Goal: Task Accomplishment & Management: Use online tool/utility

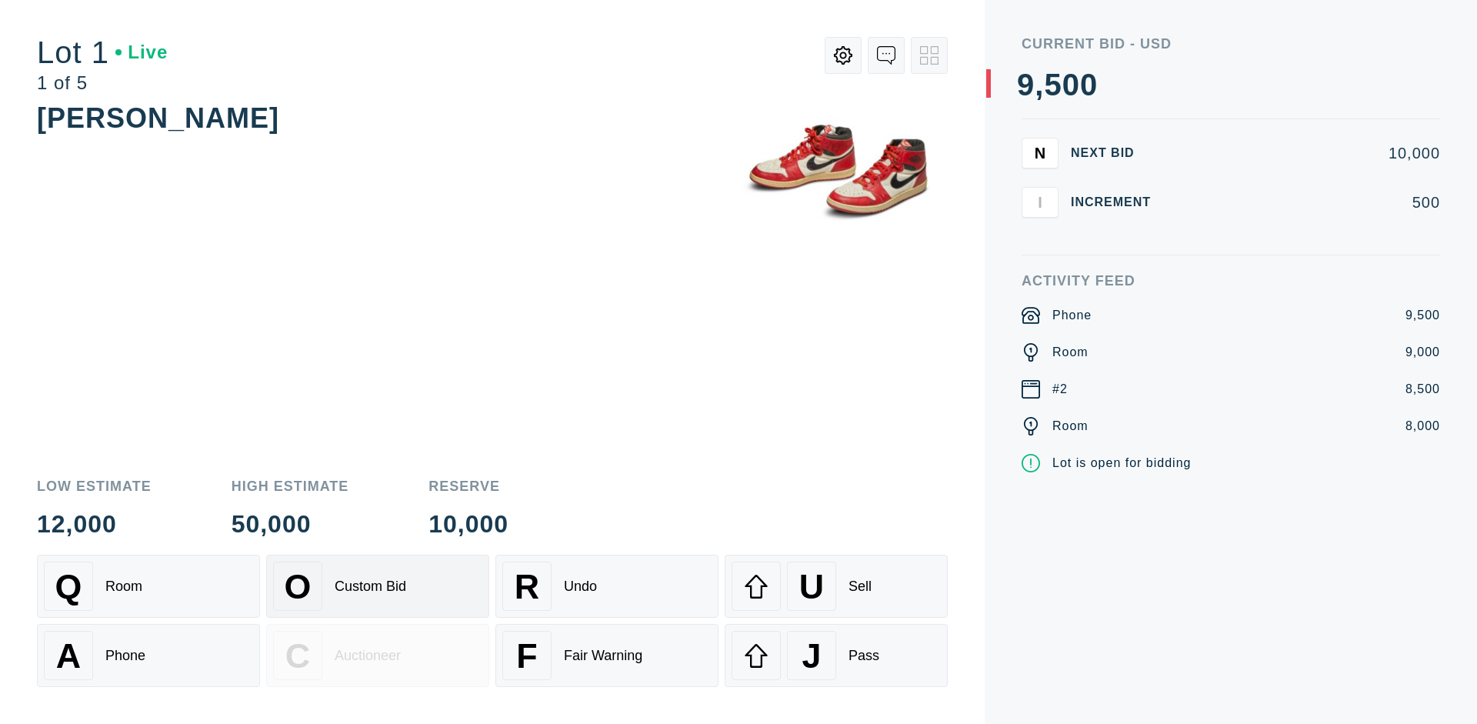
click at [378, 586] on div "Custom Bid" at bounding box center [371, 587] width 72 height 16
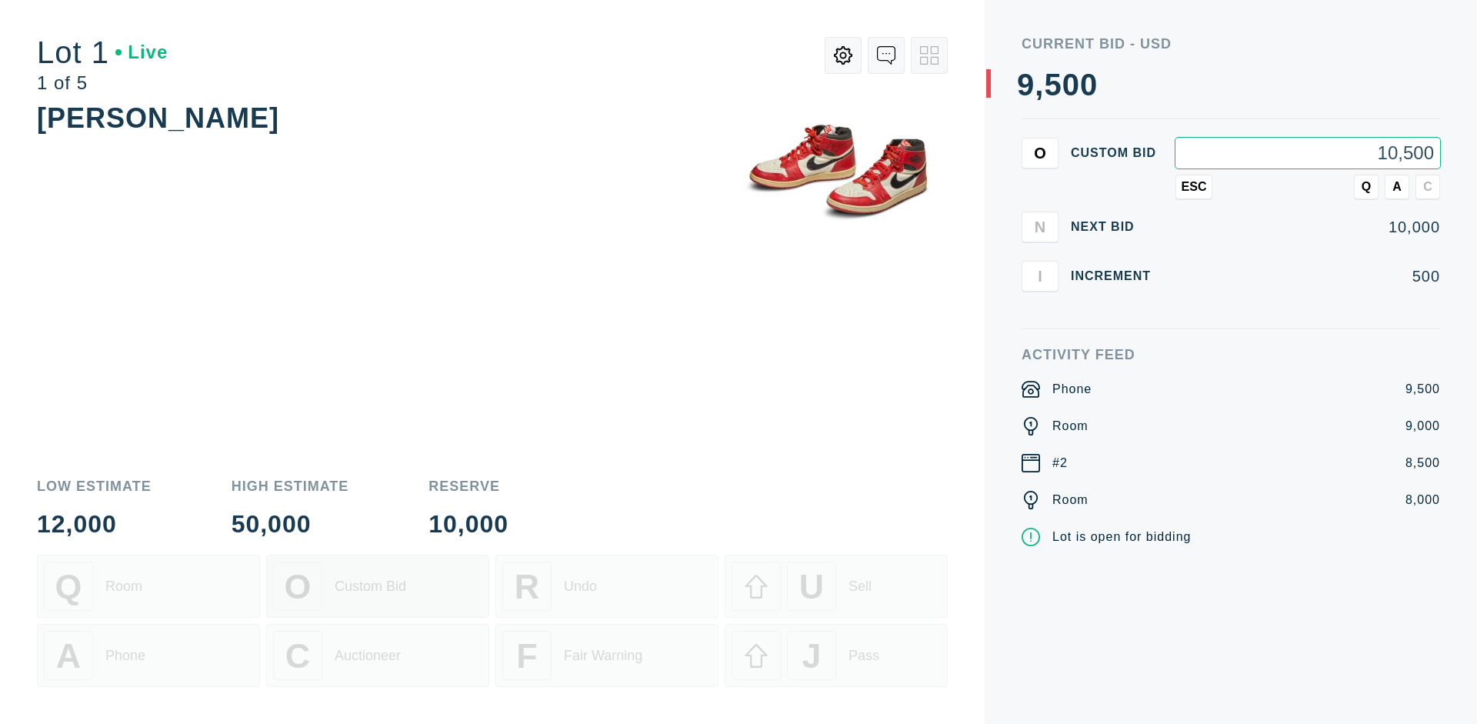
type input "10,500"
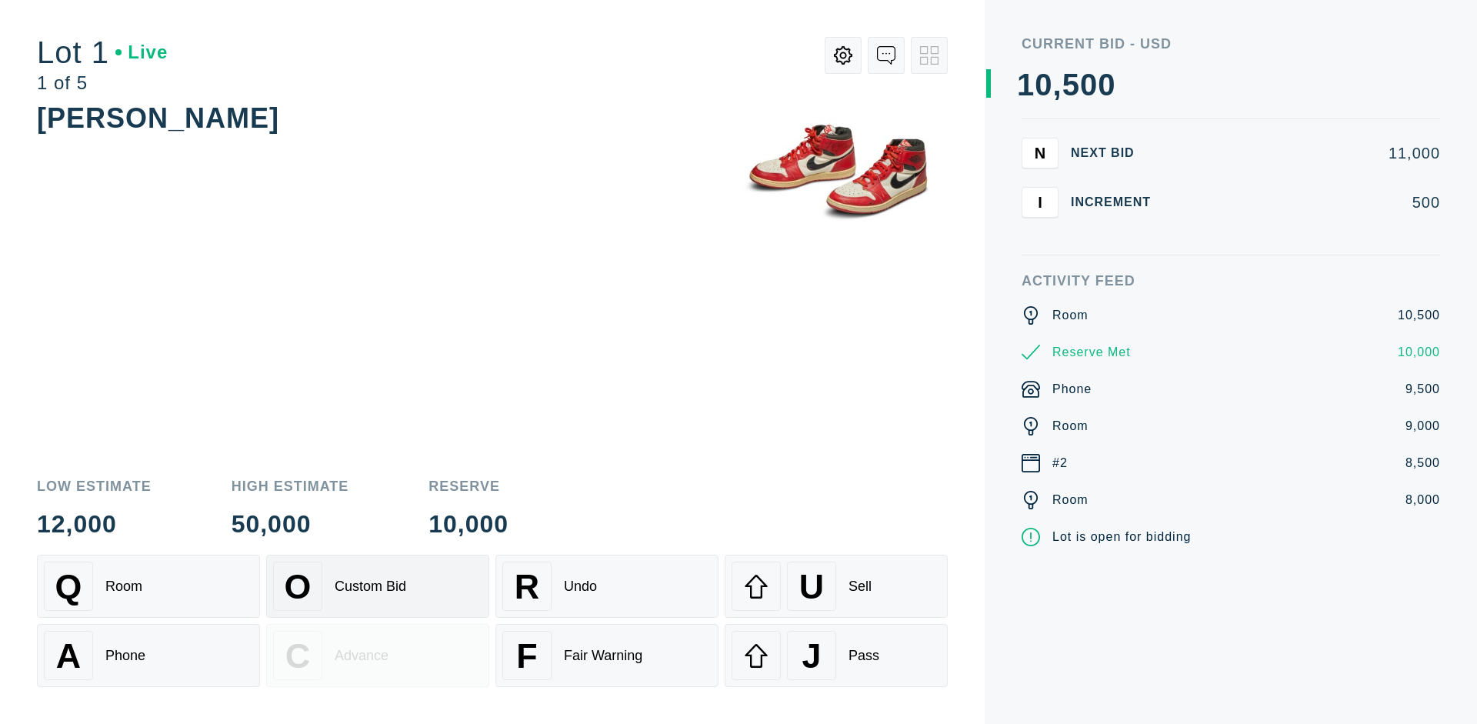
click at [378, 586] on div "Custom Bid" at bounding box center [371, 587] width 72 height 16
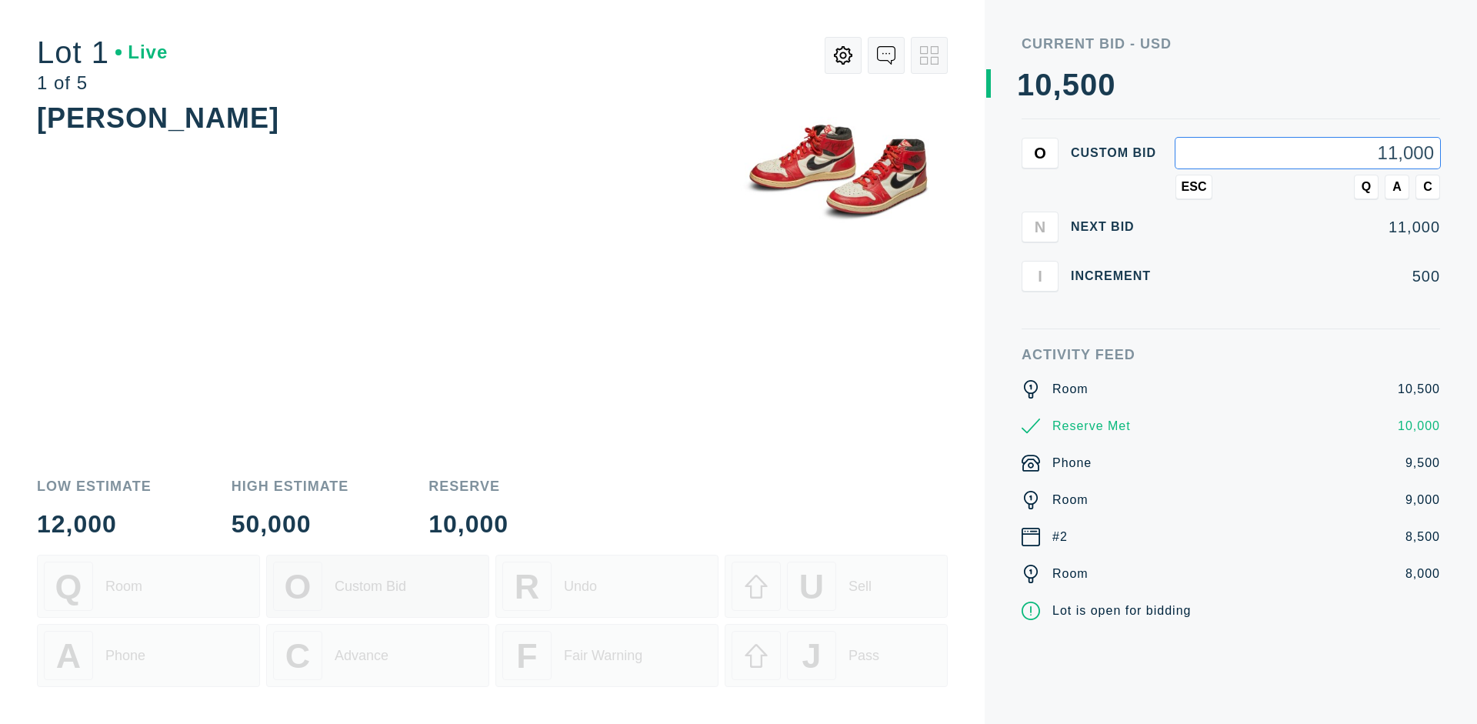
type input "11,000"
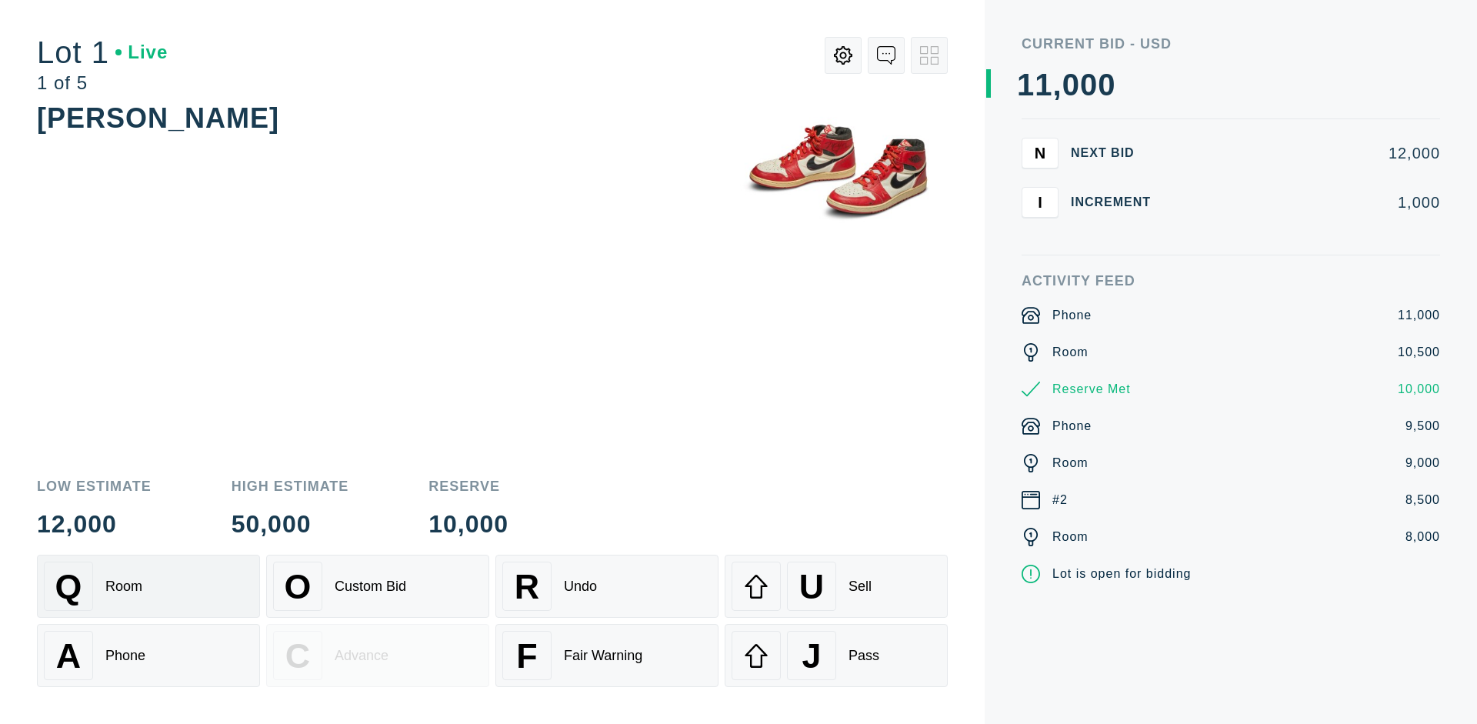
click at [148, 586] on div "Q Room" at bounding box center [148, 586] width 209 height 49
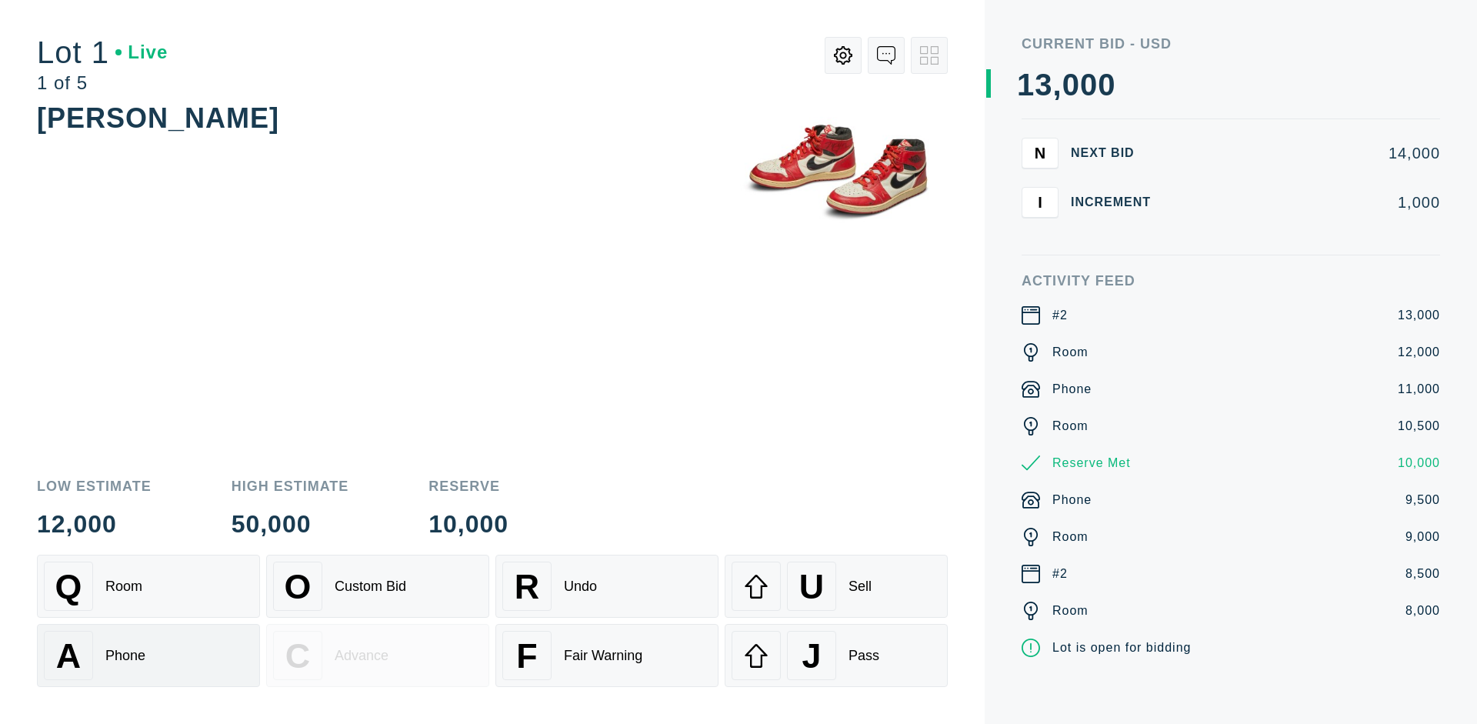
click at [148, 655] on div "A Phone" at bounding box center [148, 655] width 209 height 49
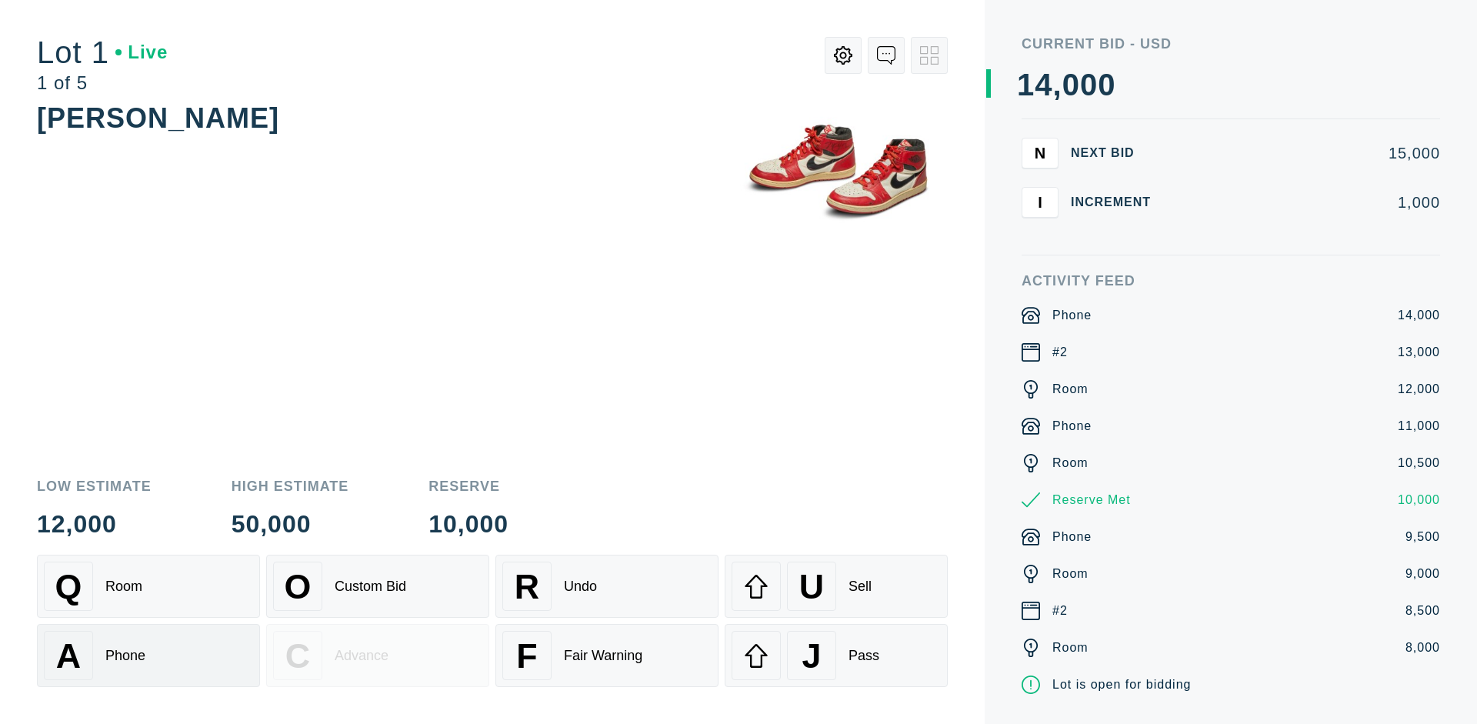
click at [148, 586] on div "Q Room" at bounding box center [148, 586] width 209 height 49
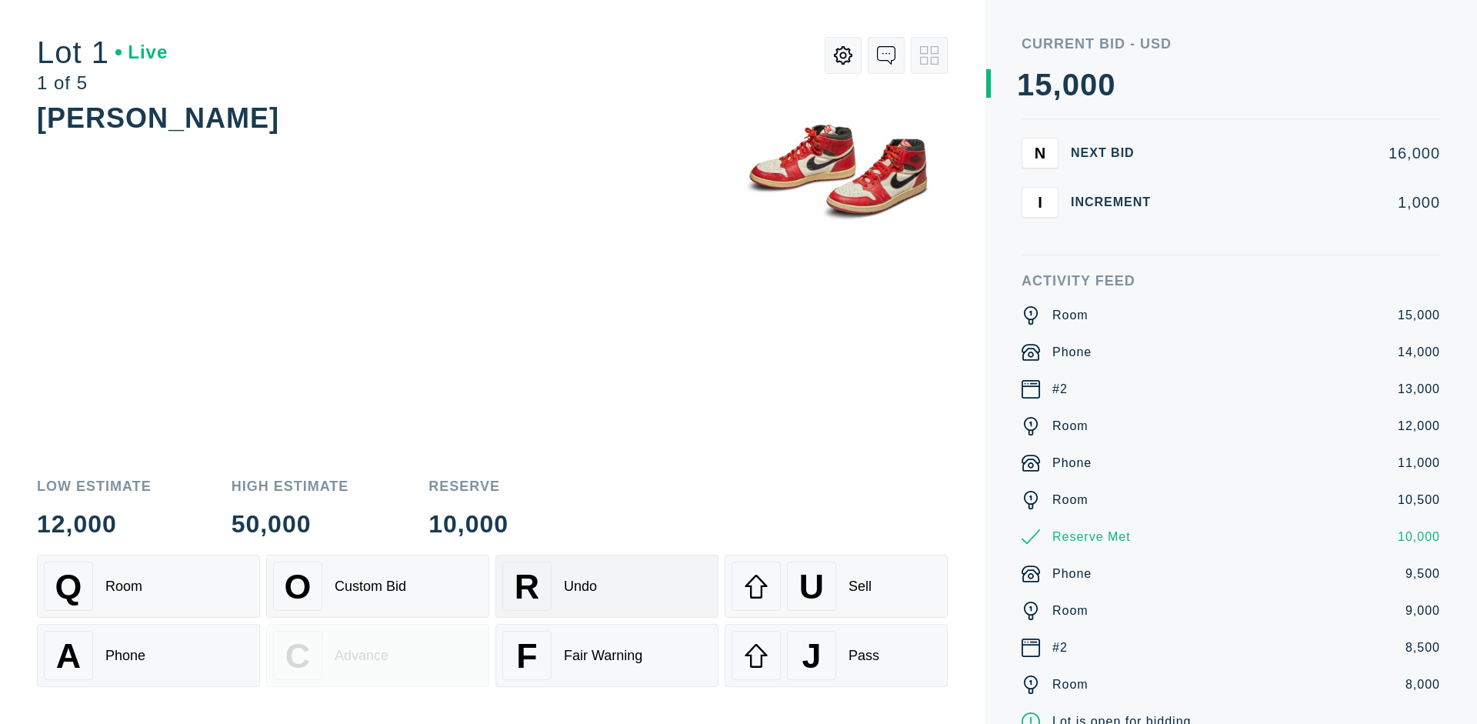
click at [607, 586] on div "R Undo" at bounding box center [606, 586] width 209 height 49
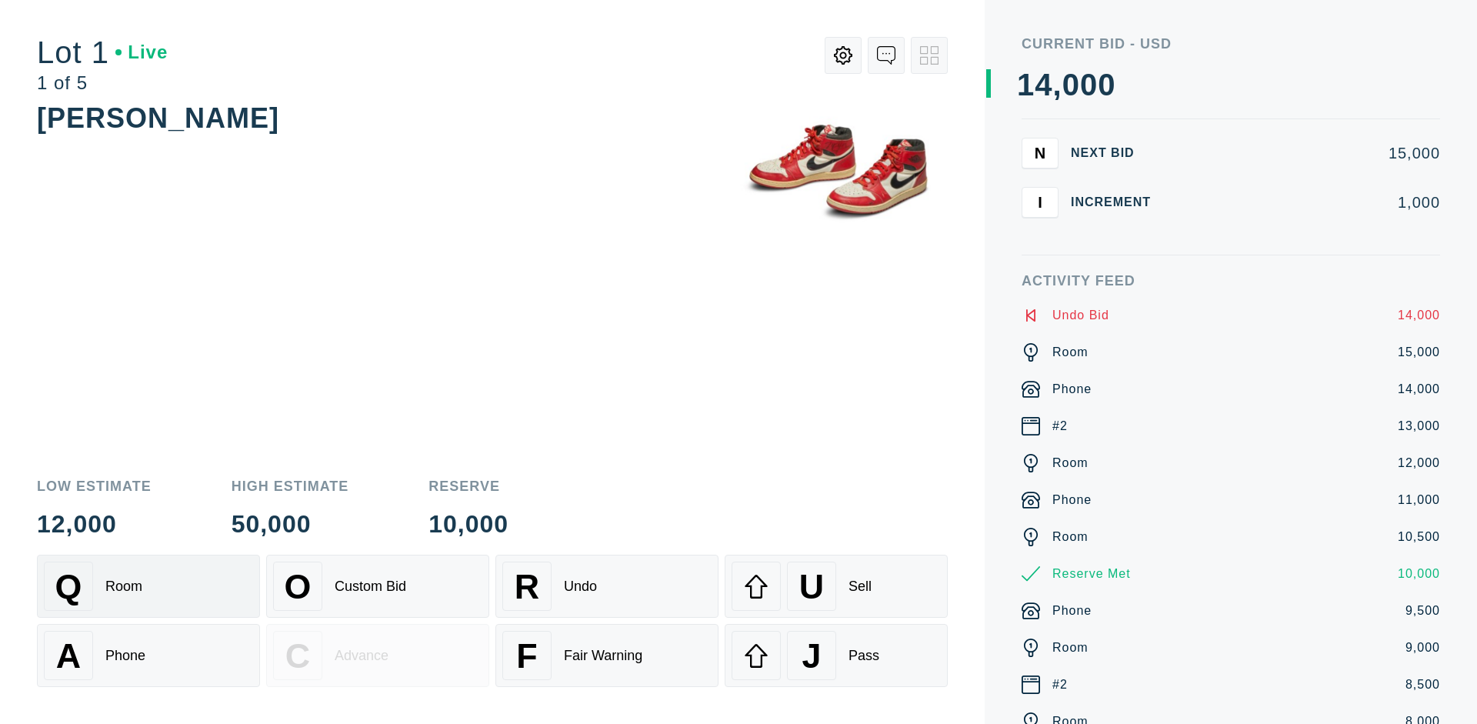
click at [148, 586] on div "Q Room" at bounding box center [148, 586] width 209 height 49
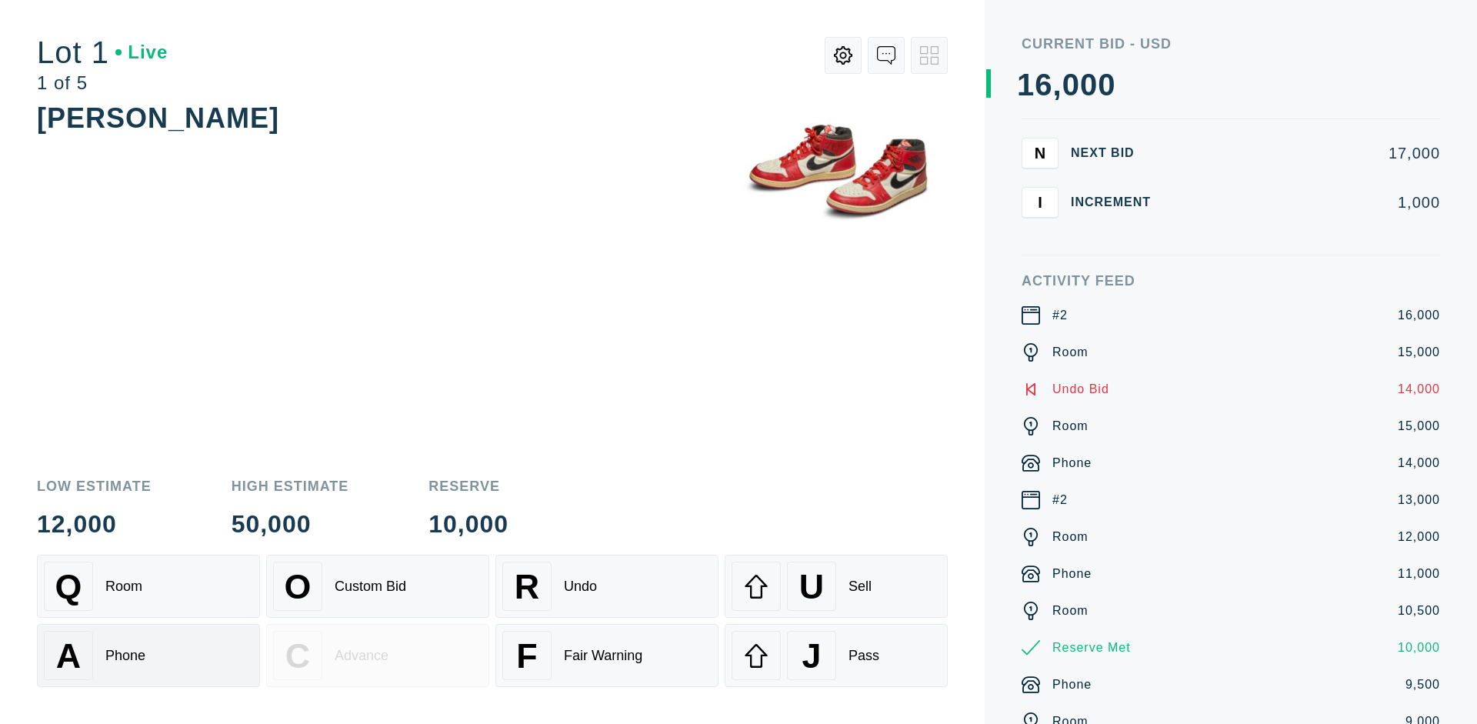
click at [148, 655] on div "A Phone" at bounding box center [148, 655] width 209 height 49
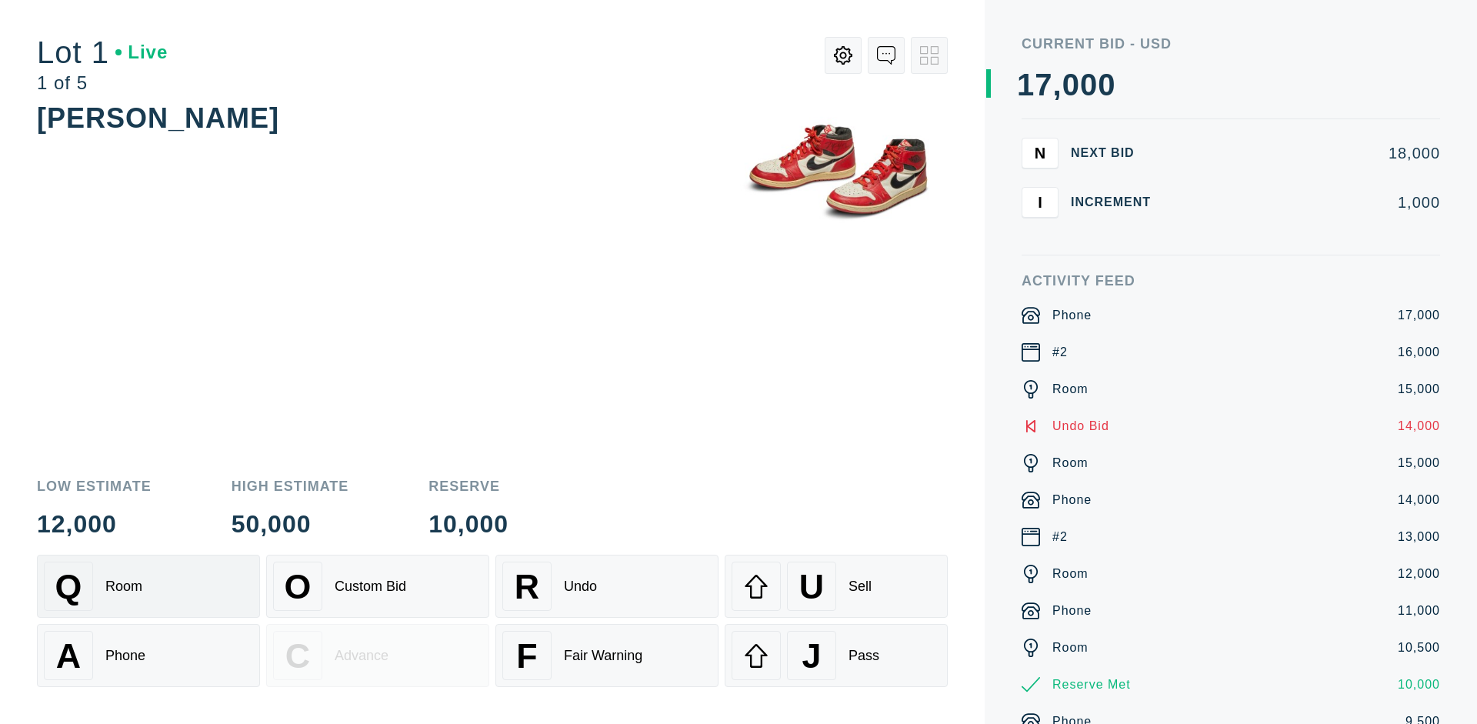
click at [148, 586] on div "Q Room" at bounding box center [148, 586] width 209 height 49
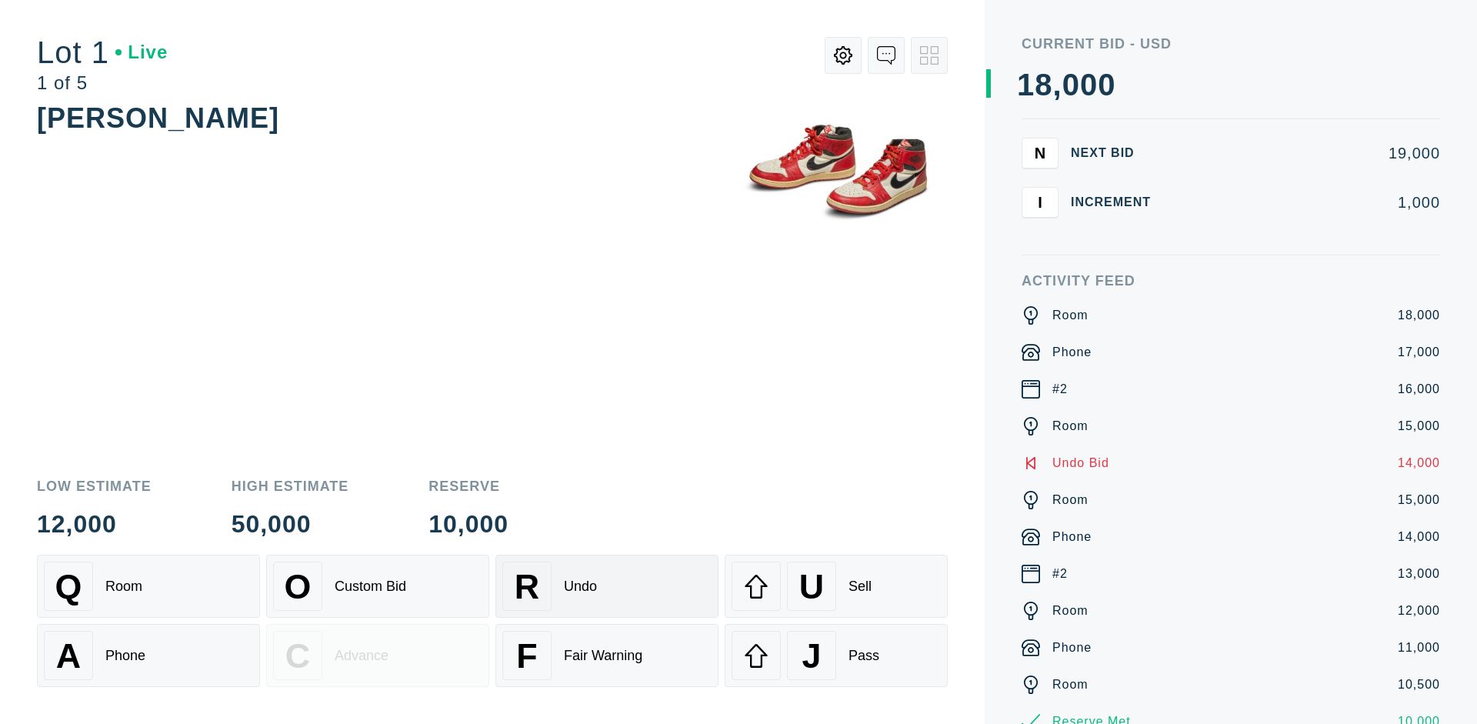
click at [607, 586] on div "R Undo" at bounding box center [606, 586] width 209 height 49
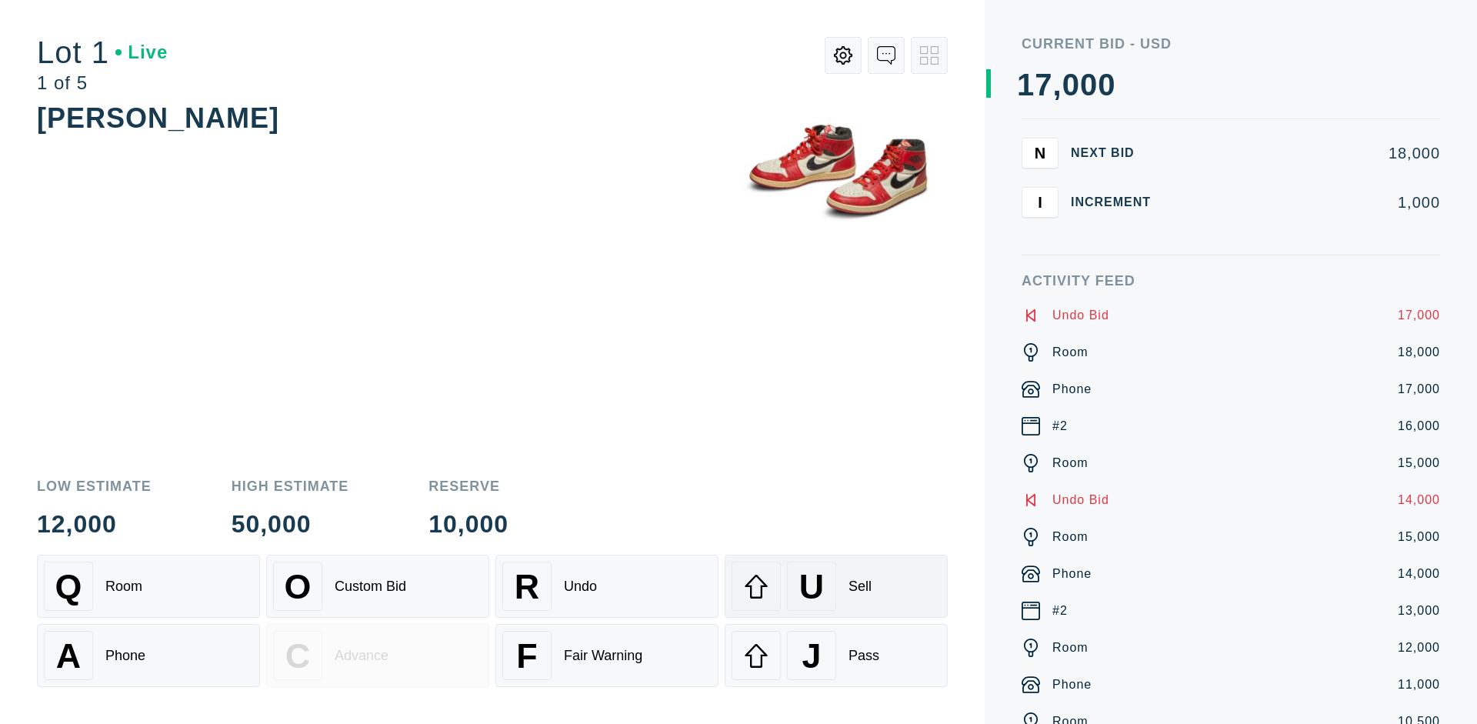
click at [836, 586] on div "U Sell" at bounding box center [836, 586] width 209 height 49
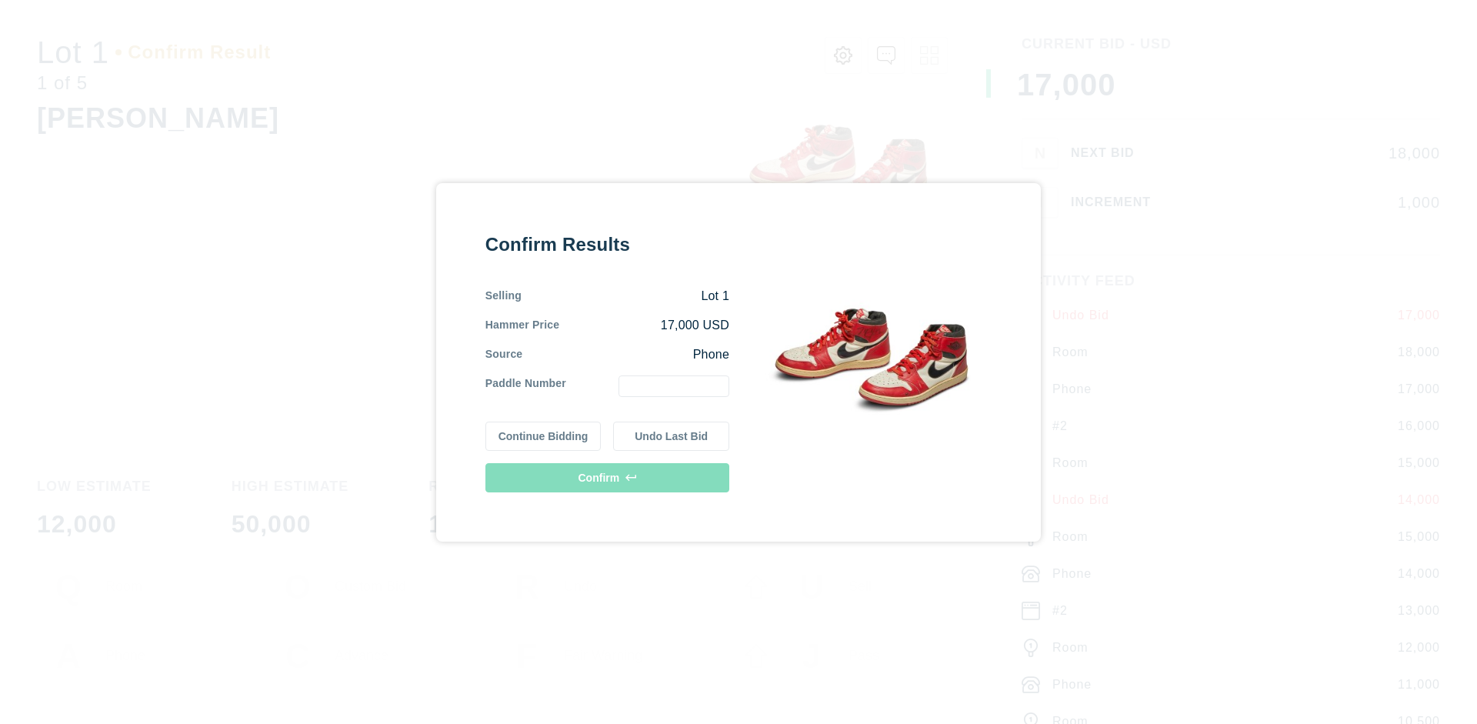
click at [544, 435] on button "Continue Bidding" at bounding box center [543, 436] width 116 height 29
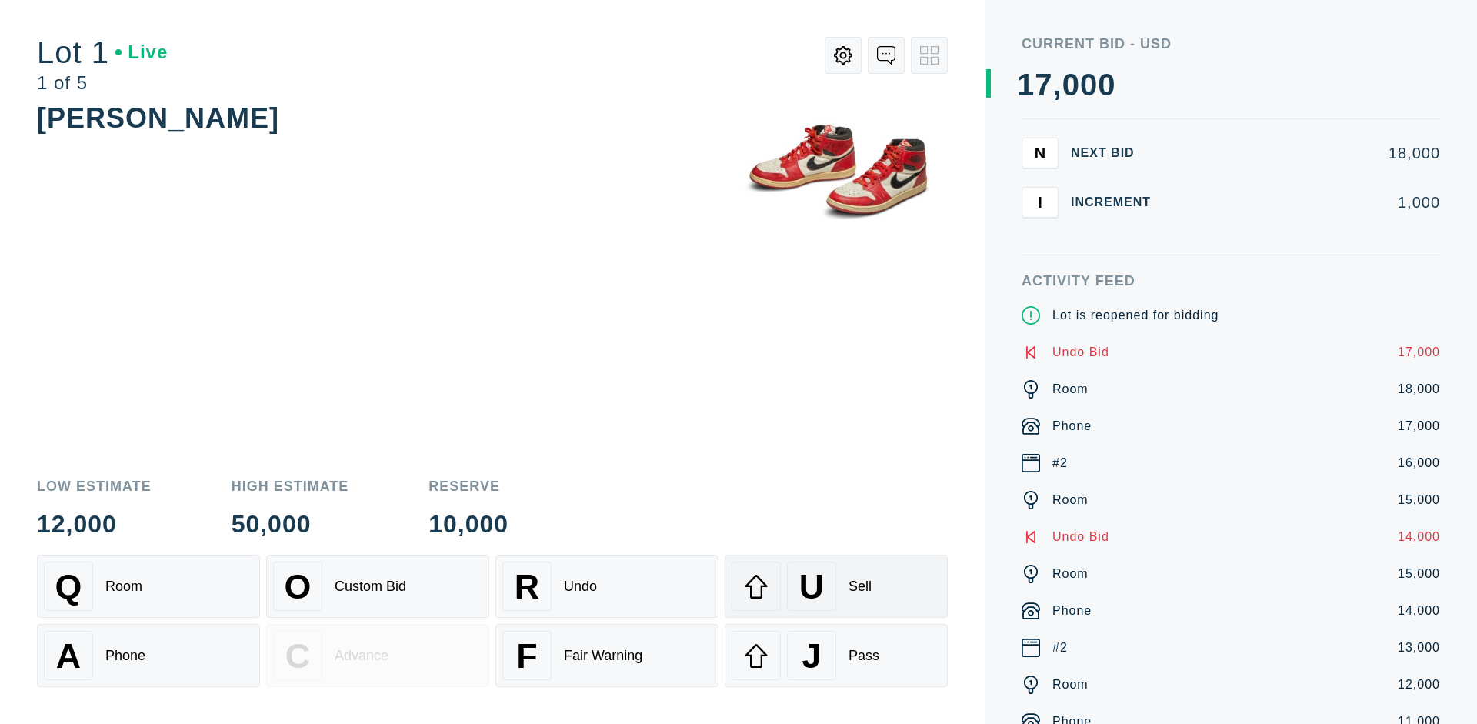
click at [836, 586] on div "U Sell" at bounding box center [836, 586] width 209 height 49
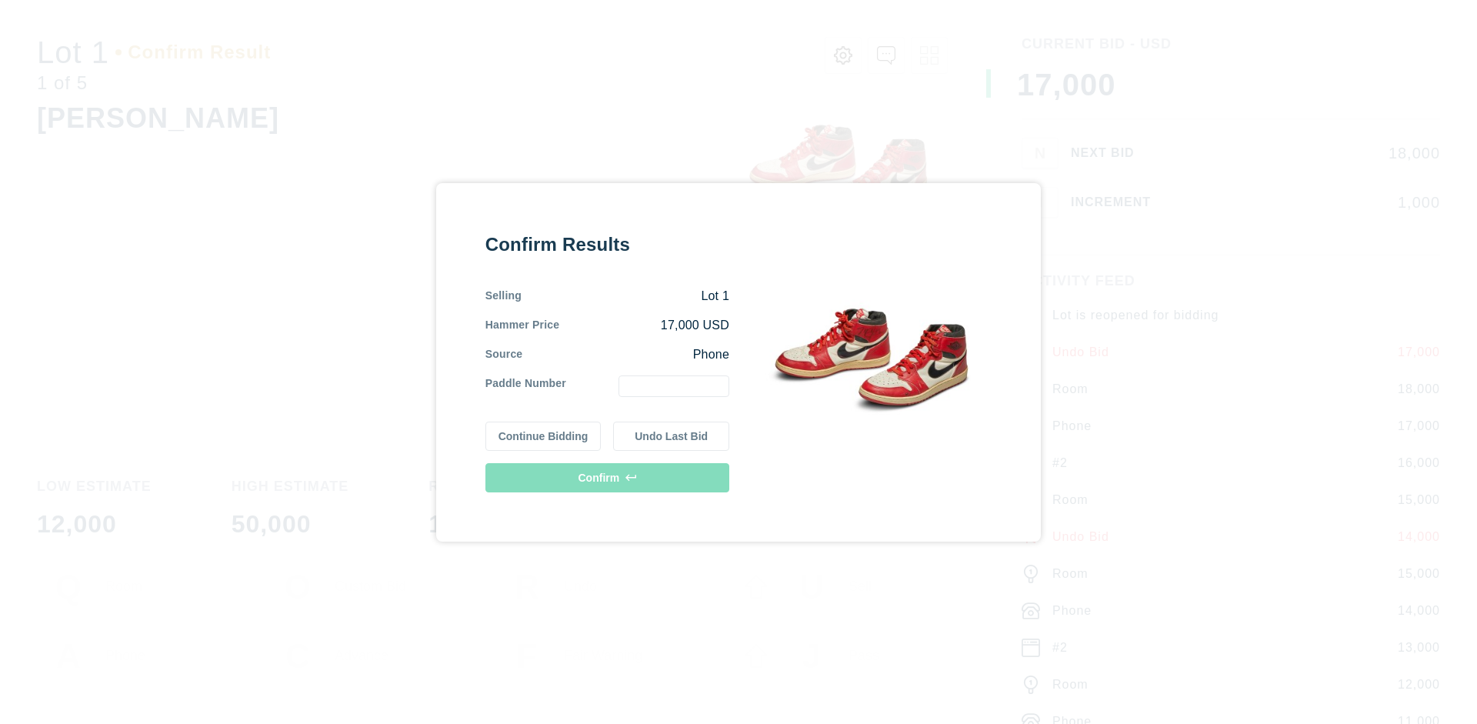
click at [672, 435] on button "Undo Last Bid" at bounding box center [671, 436] width 116 height 29
click at [544, 433] on button "Continue Bidding" at bounding box center [543, 433] width 116 height 29
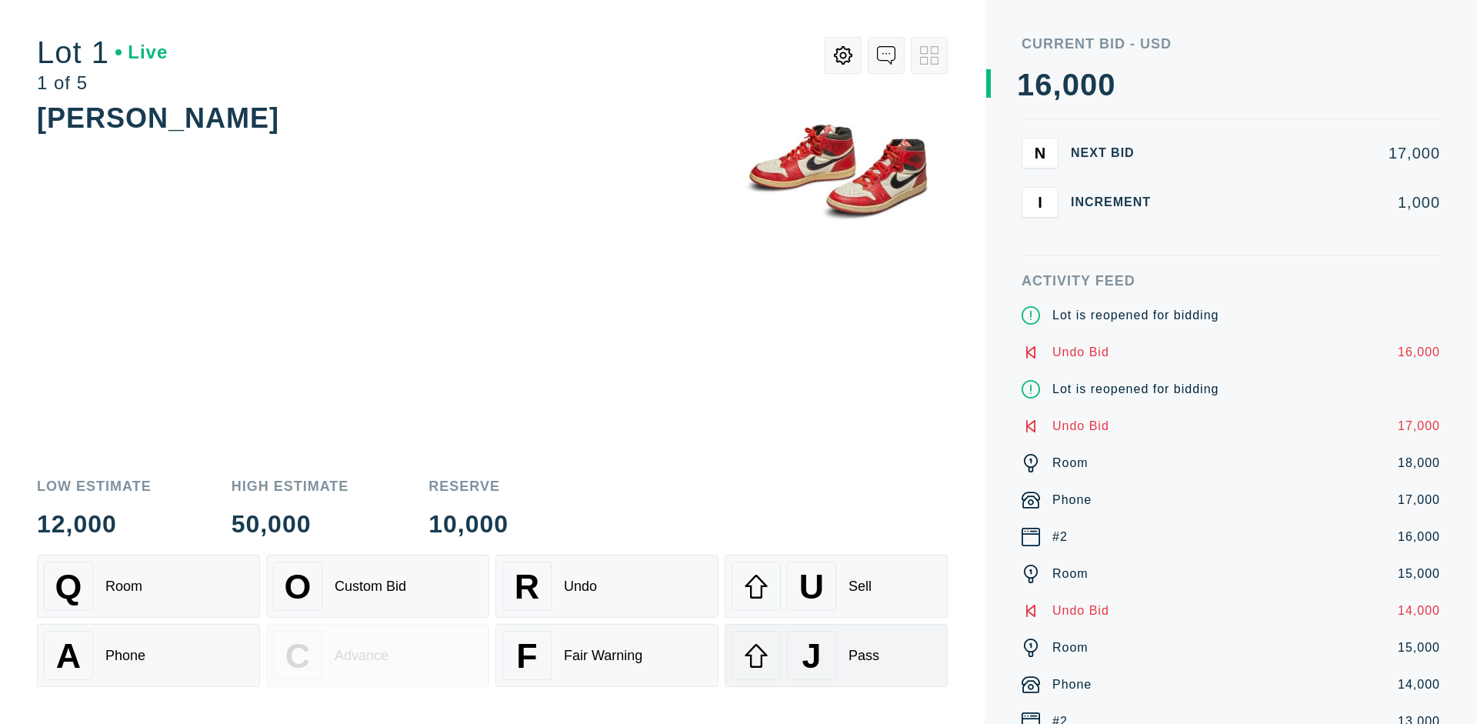
click at [836, 655] on div "J Pass" at bounding box center [836, 655] width 209 height 49
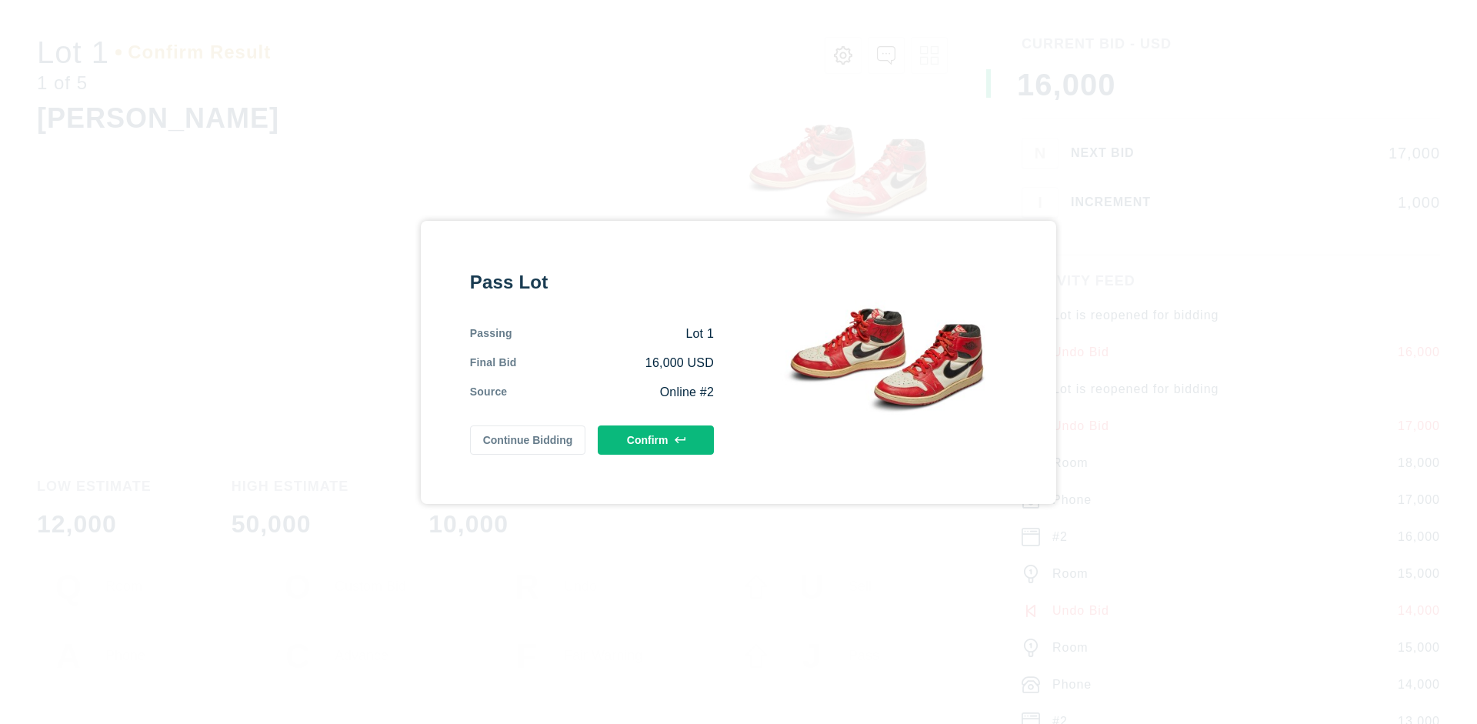
click at [656, 439] on button "Confirm" at bounding box center [656, 439] width 116 height 29
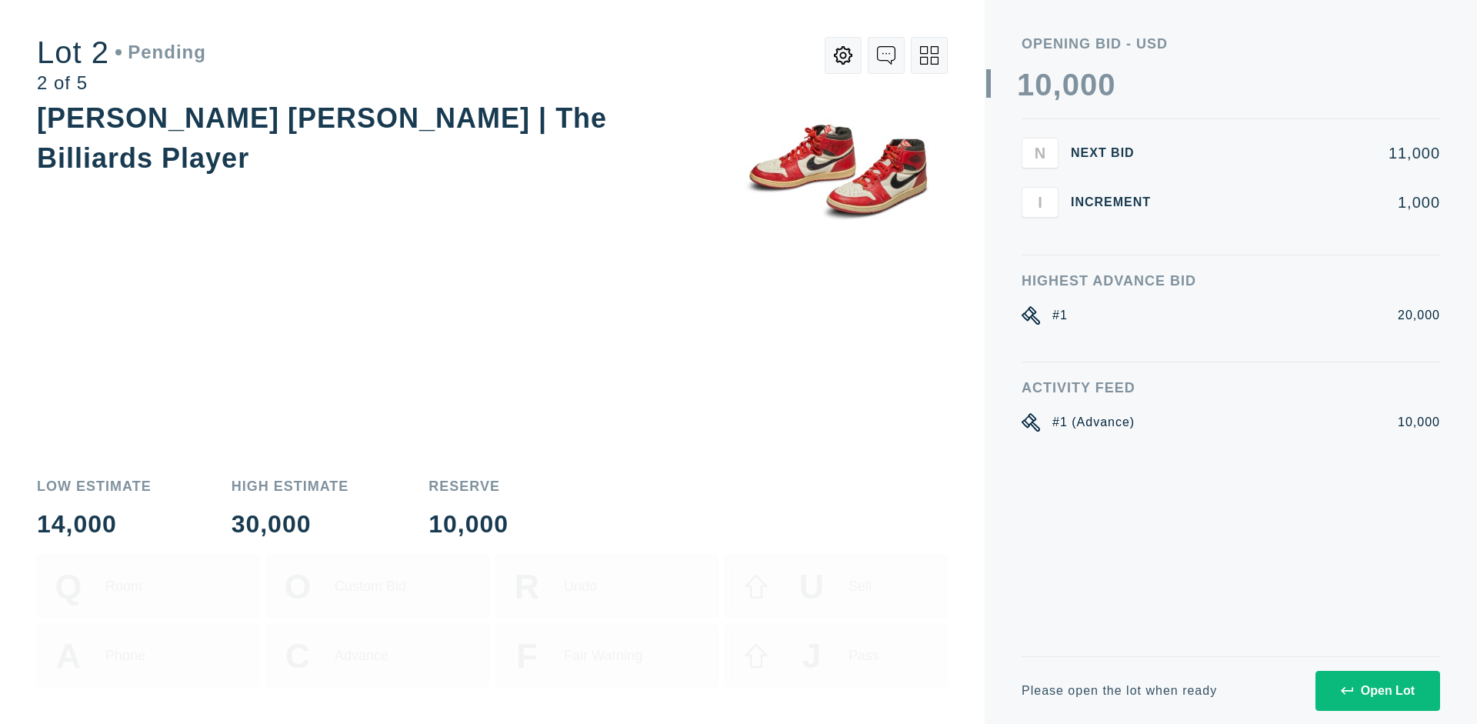
click at [1377, 690] on div "Open Lot" at bounding box center [1378, 691] width 74 height 14
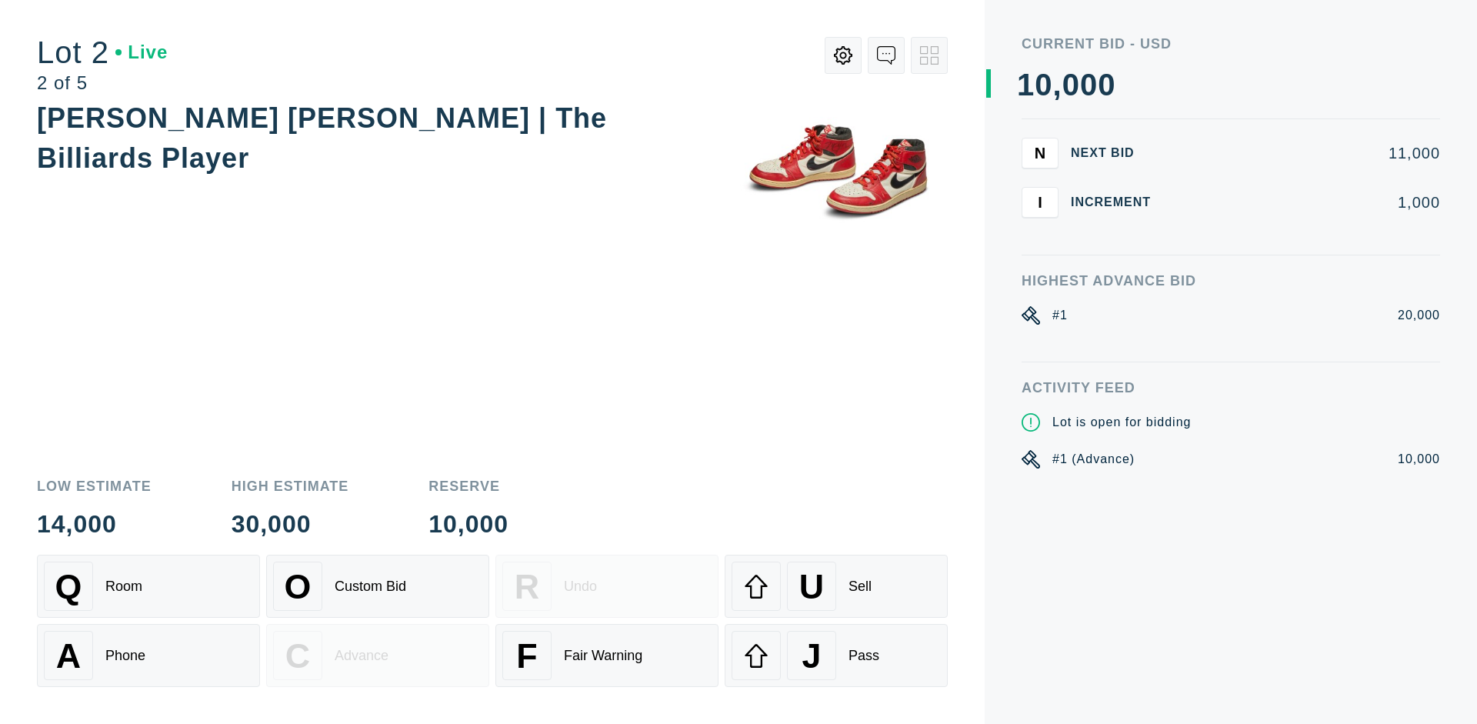
click at [148, 586] on div "Q Room" at bounding box center [148, 586] width 209 height 49
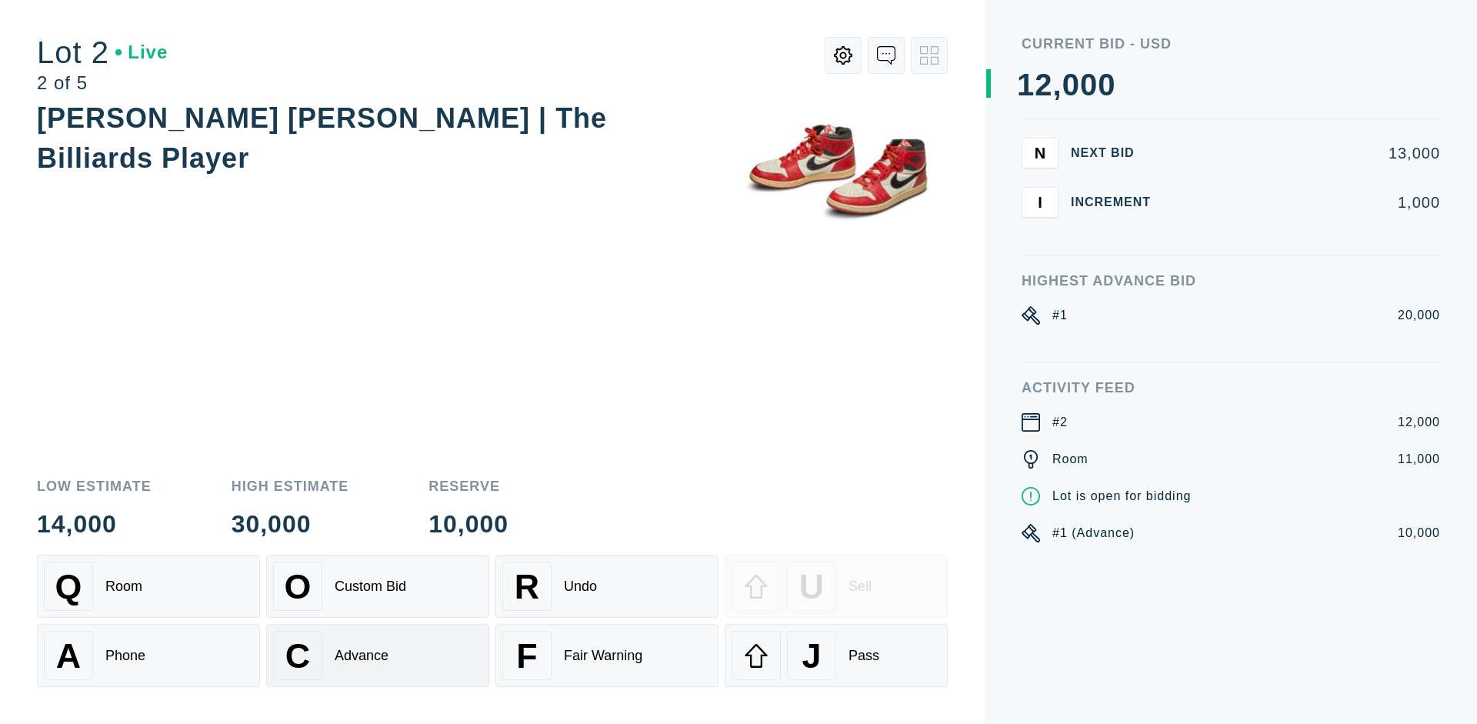
click at [378, 655] on div "Advance" at bounding box center [362, 656] width 54 height 16
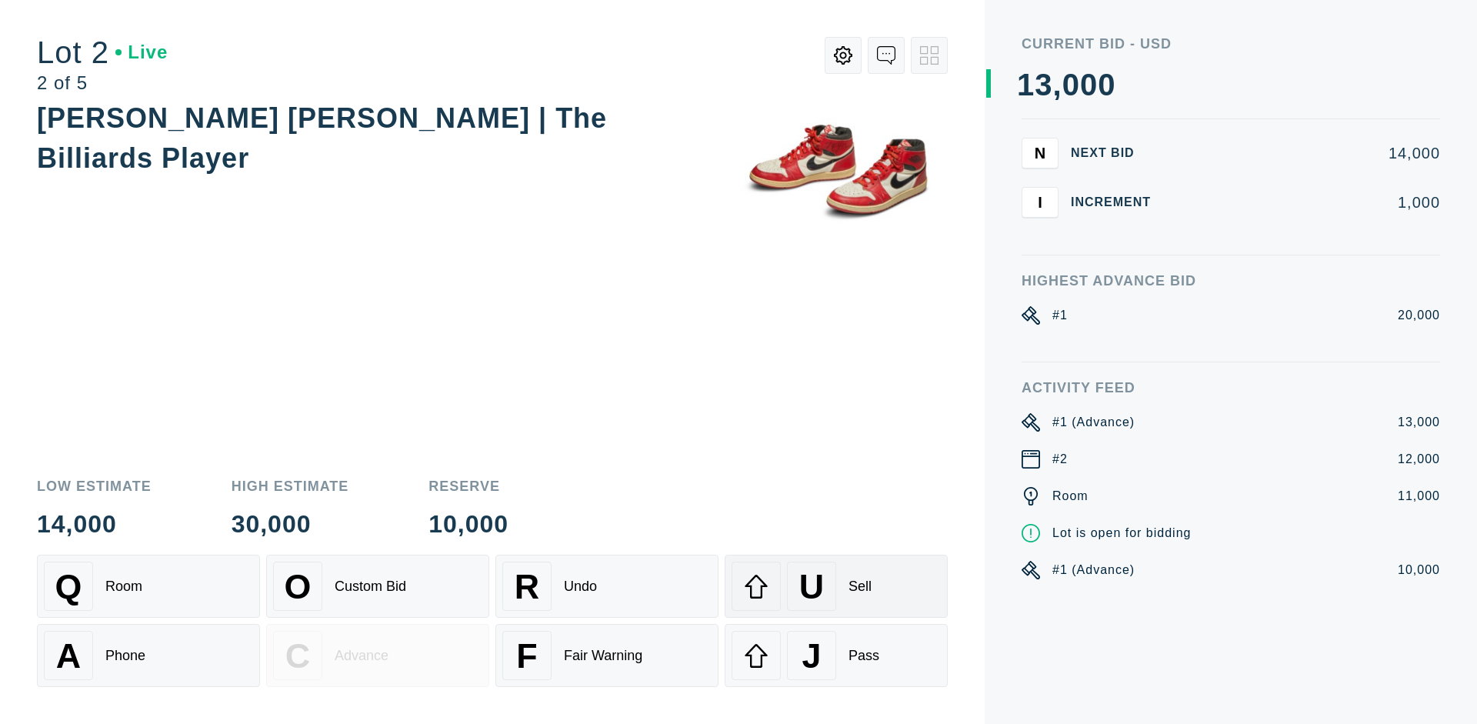
click at [836, 586] on div "U Sell" at bounding box center [836, 586] width 209 height 49
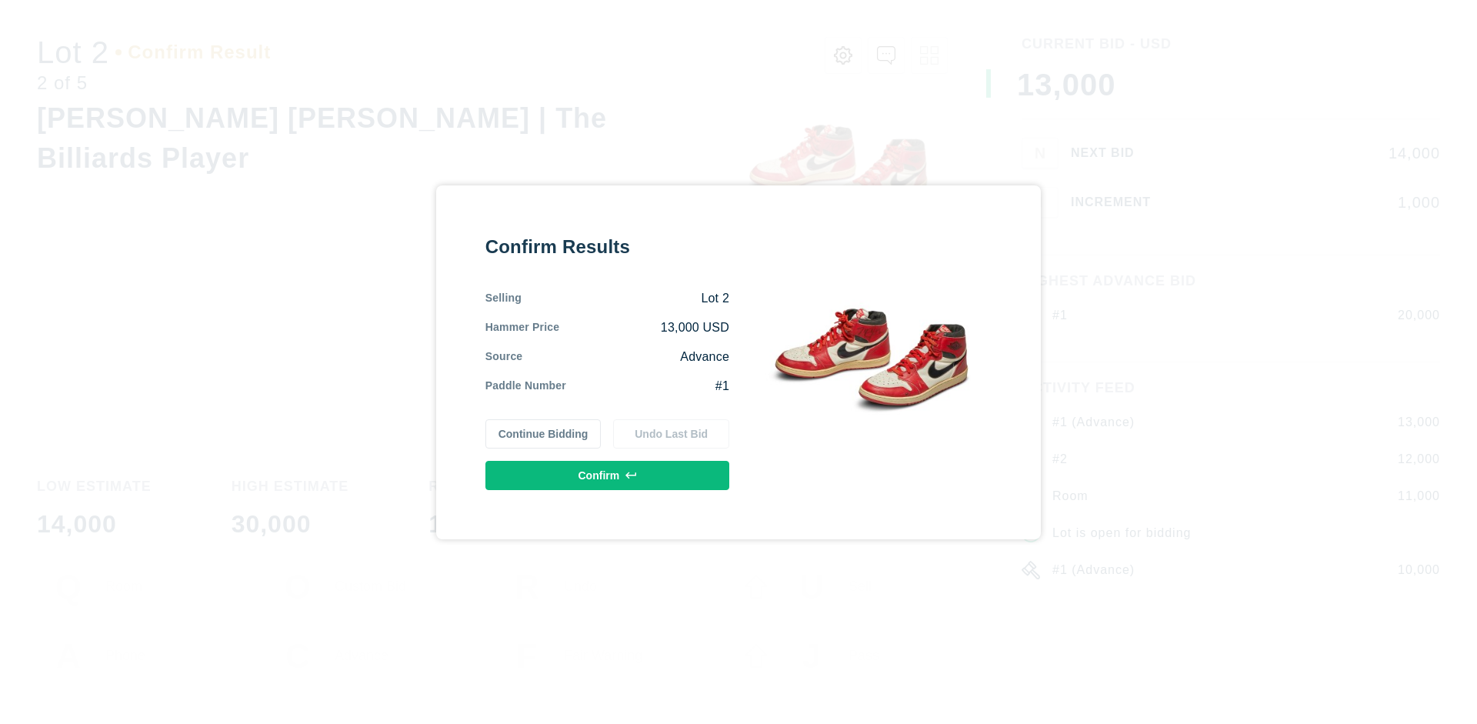
click at [608, 475] on button "Confirm" at bounding box center [607, 475] width 244 height 29
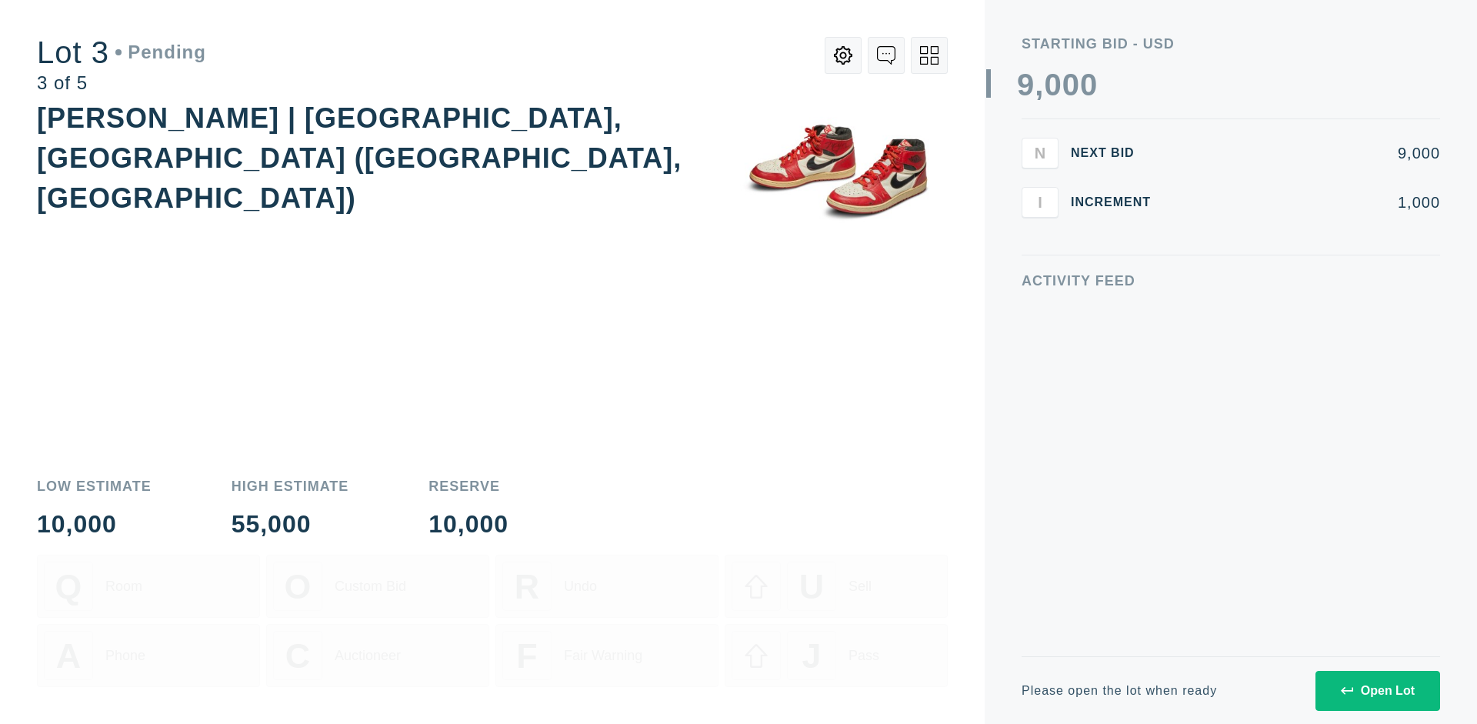
click at [1377, 690] on div "Open Lot" at bounding box center [1378, 691] width 74 height 14
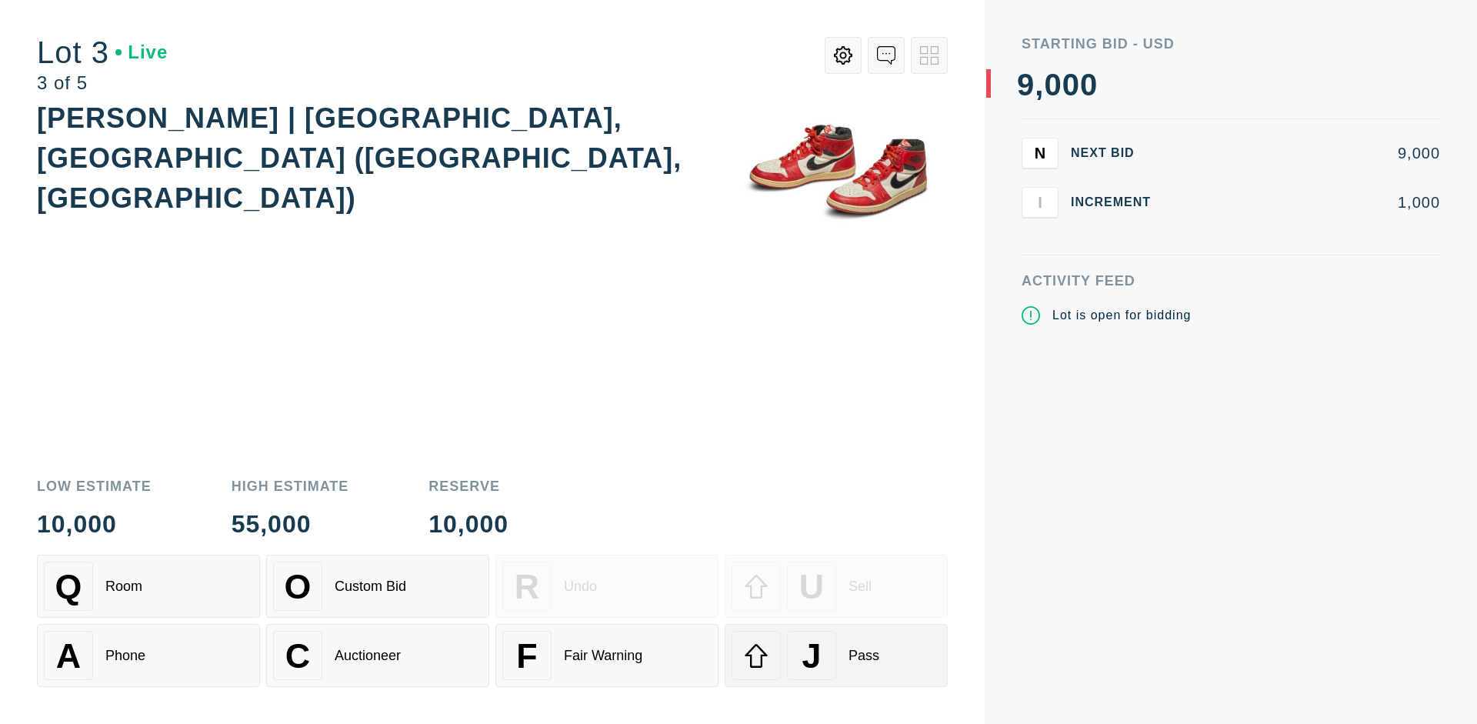
click at [836, 655] on div "J Pass" at bounding box center [836, 655] width 209 height 49
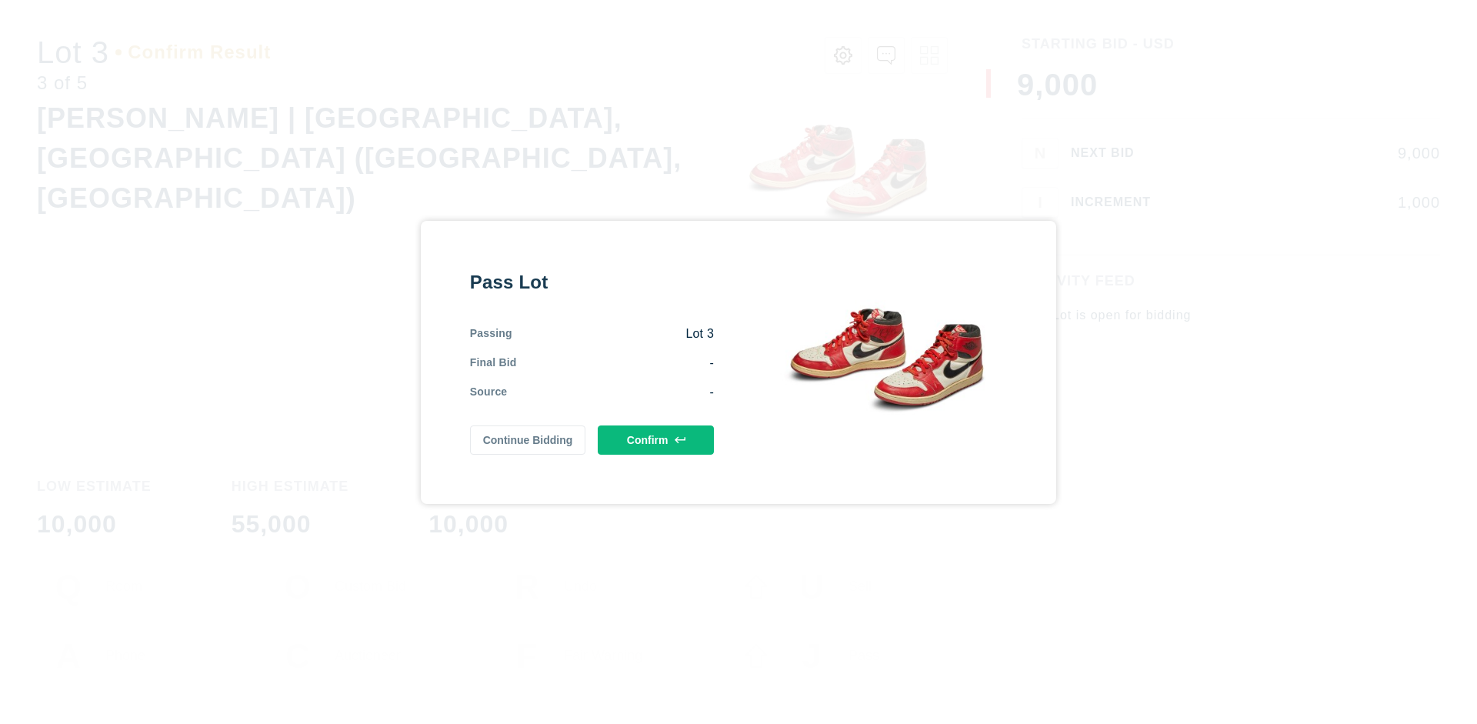
click at [656, 439] on button "Confirm" at bounding box center [656, 439] width 116 height 29
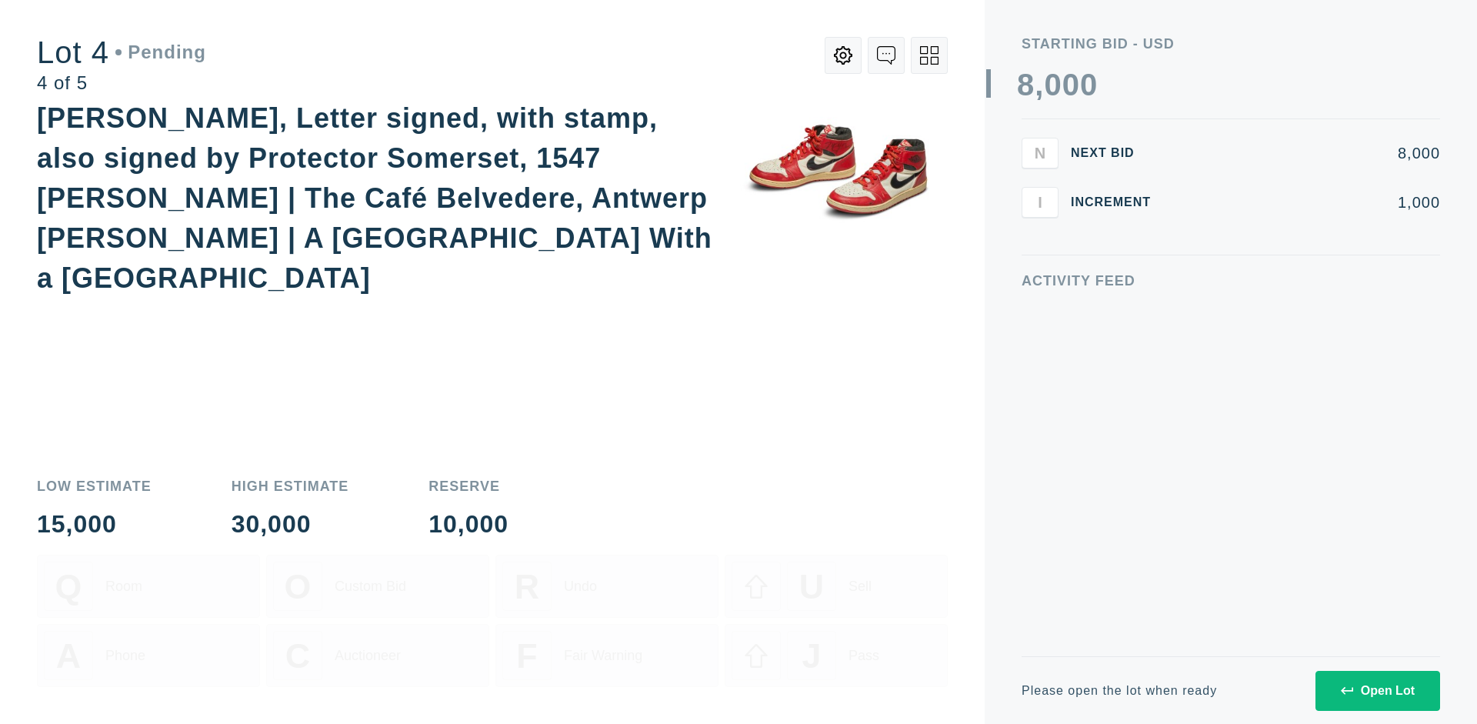
click at [1377, 690] on div "Open Lot" at bounding box center [1378, 691] width 74 height 14
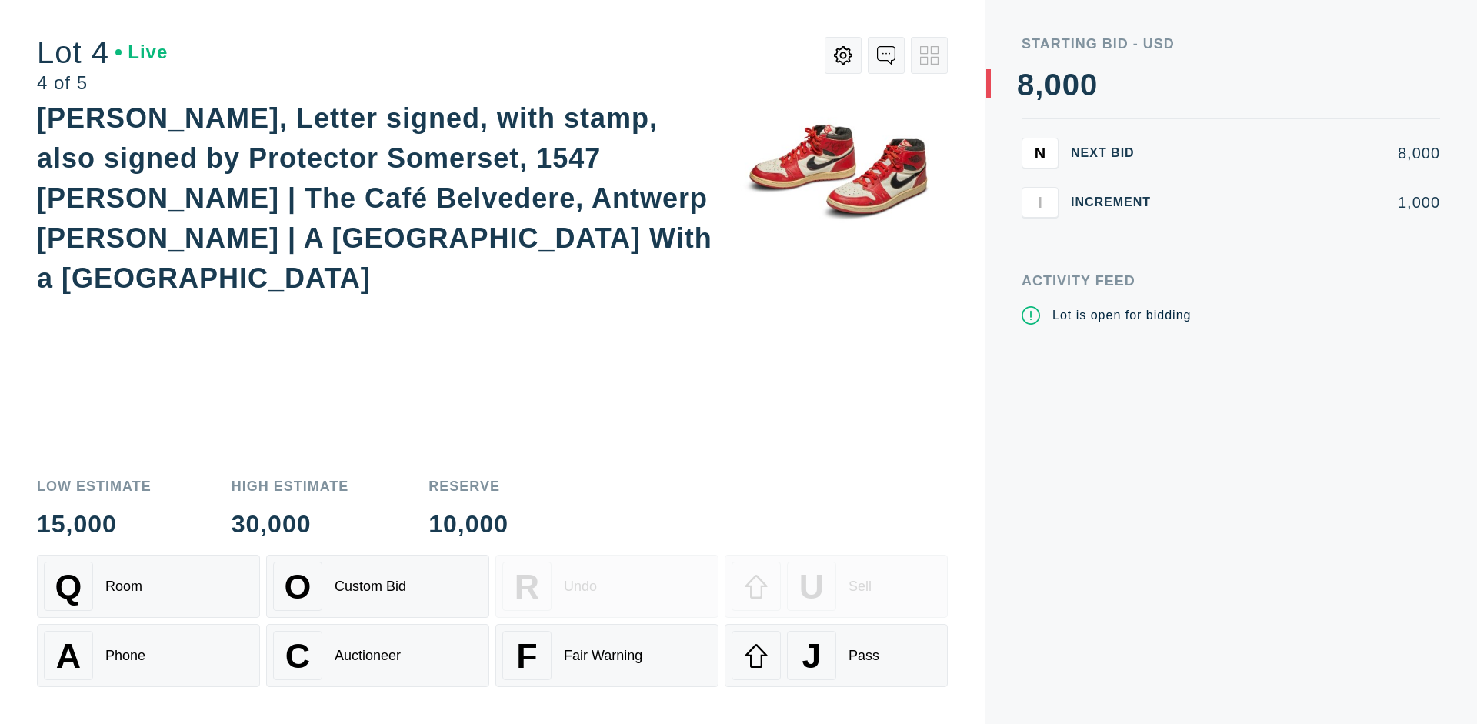
click at [148, 586] on div "Q Room" at bounding box center [148, 586] width 209 height 49
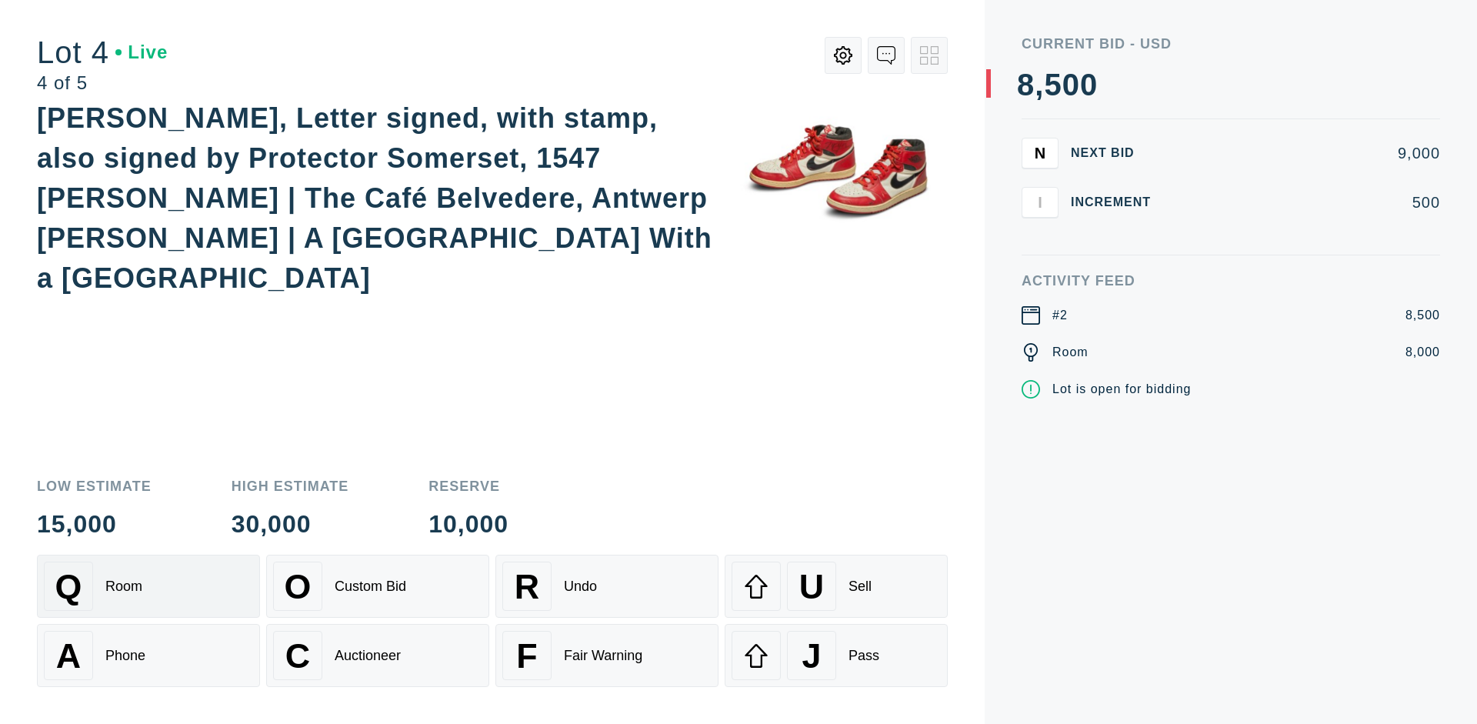
click at [378, 655] on div "Auctioneer" at bounding box center [368, 656] width 66 height 16
click at [836, 655] on div "J Pass" at bounding box center [836, 655] width 209 height 49
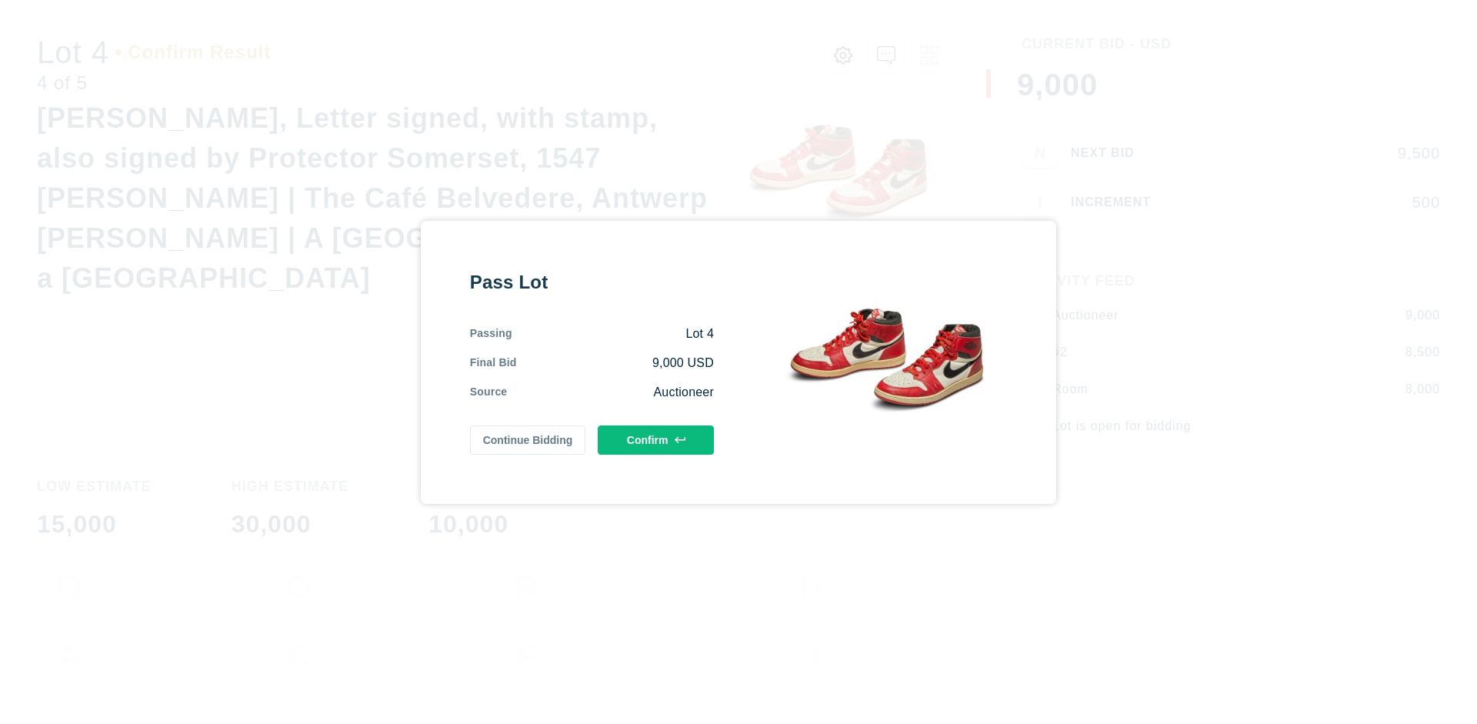
click at [656, 439] on button "Confirm" at bounding box center [656, 439] width 116 height 29
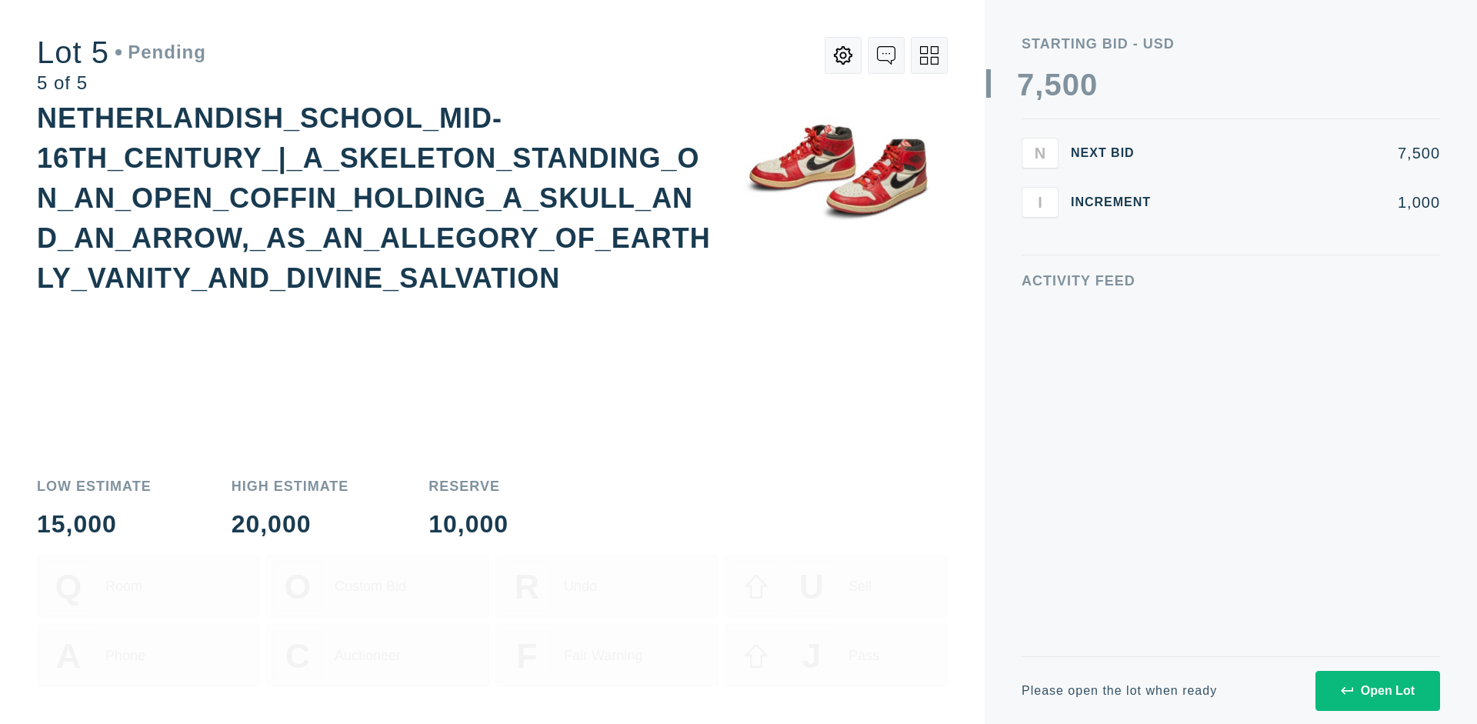
click at [1377, 690] on div "Open Lot" at bounding box center [1378, 691] width 74 height 14
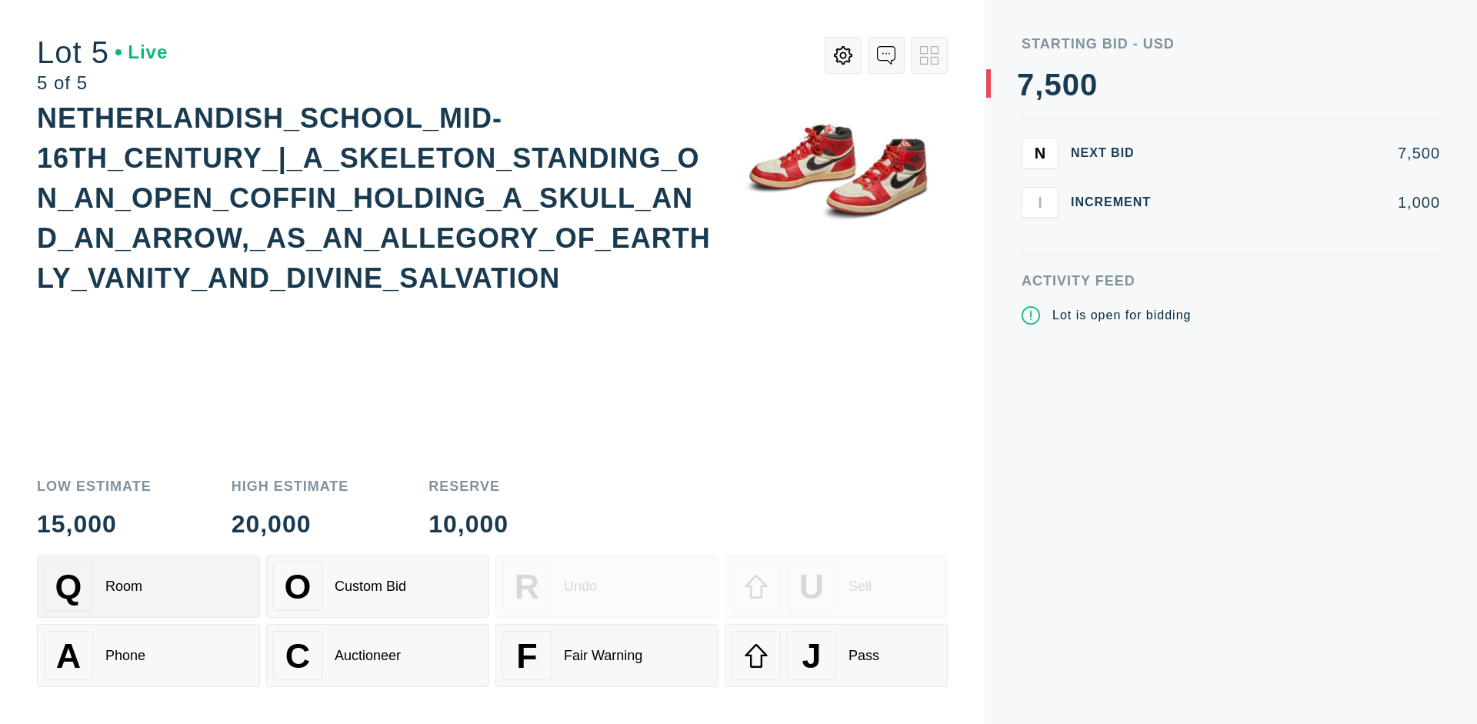
click at [148, 586] on div "Q Room" at bounding box center [148, 586] width 209 height 49
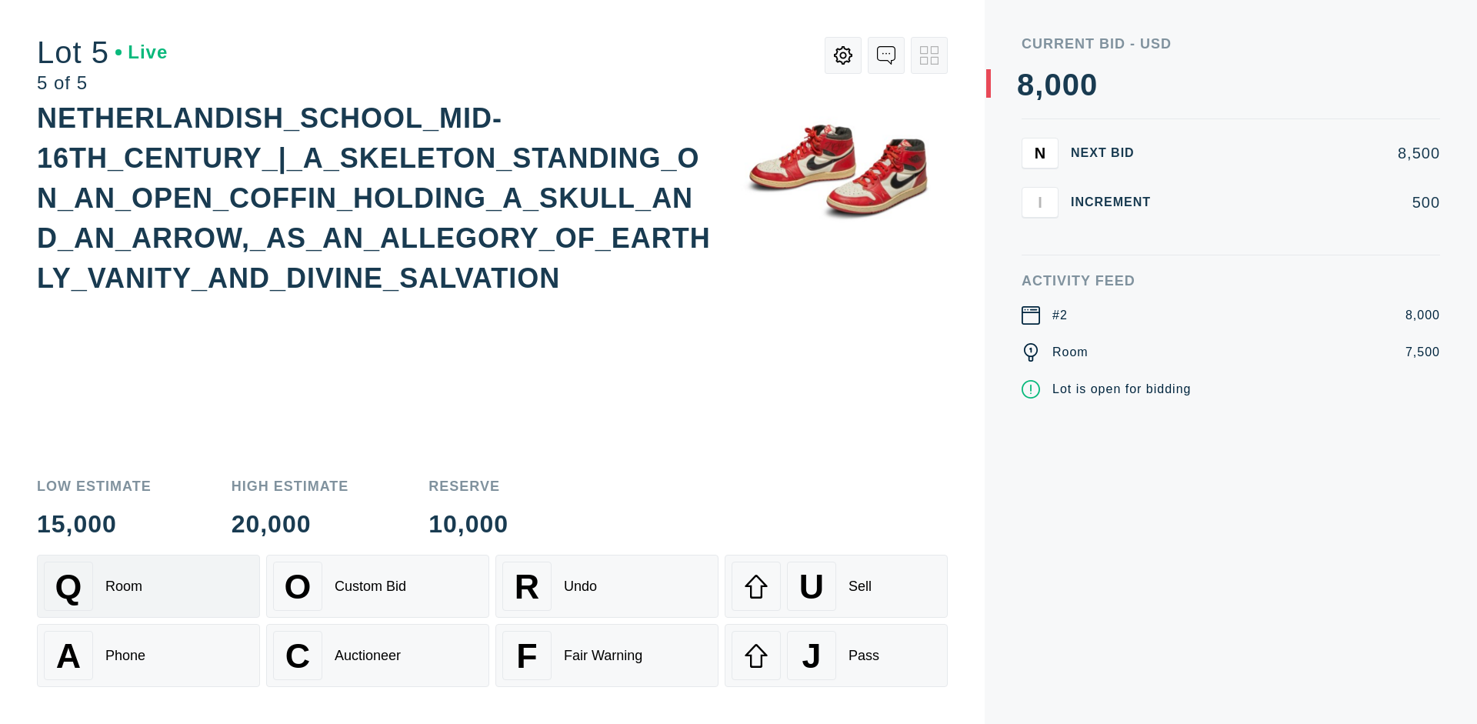
click at [148, 586] on div "Q Room" at bounding box center [148, 586] width 209 height 49
click at [836, 586] on div "U Sell" at bounding box center [836, 586] width 209 height 49
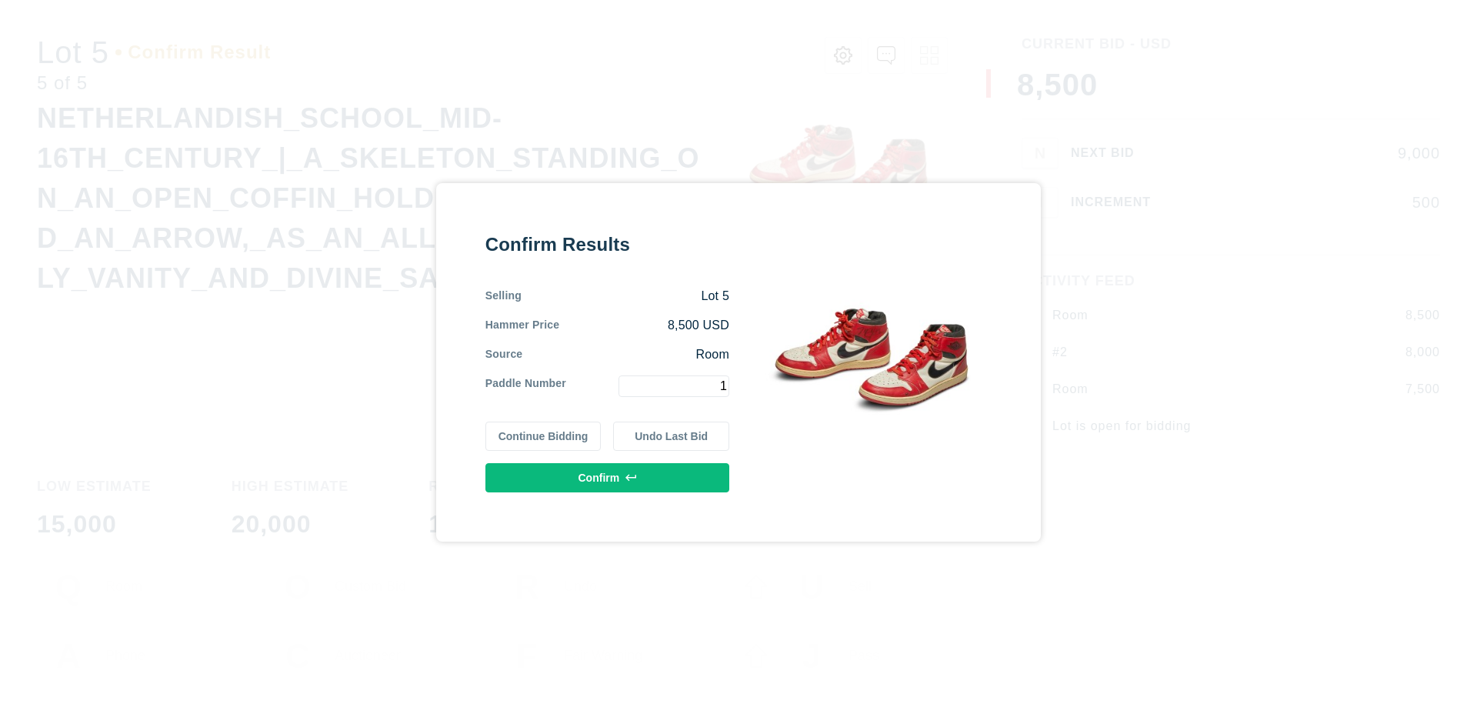
type input "1"
click at [608, 477] on button "Confirm" at bounding box center [607, 477] width 244 height 29
